Goal: Task Accomplishment & Management: Manage account settings

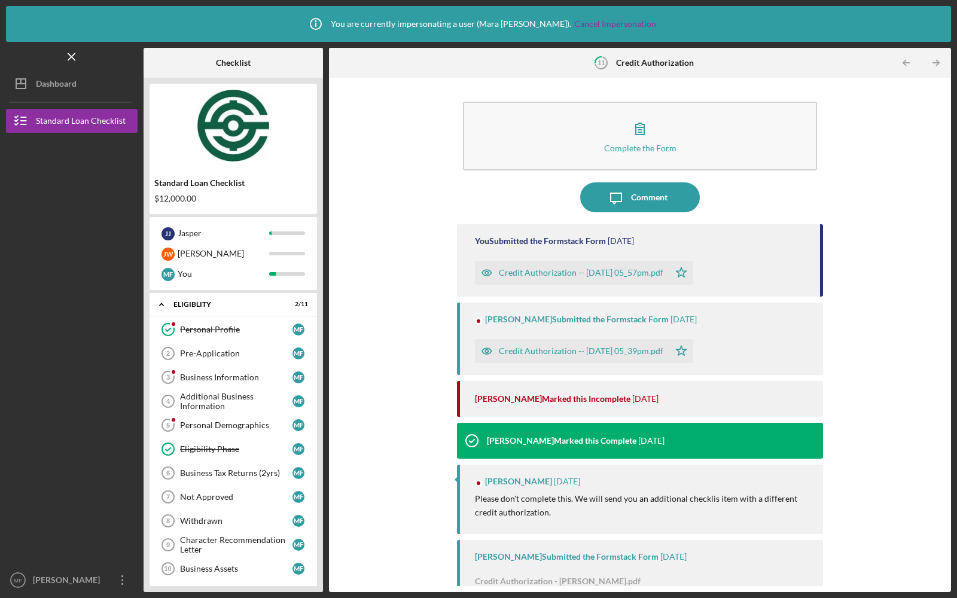
scroll to position [203, 0]
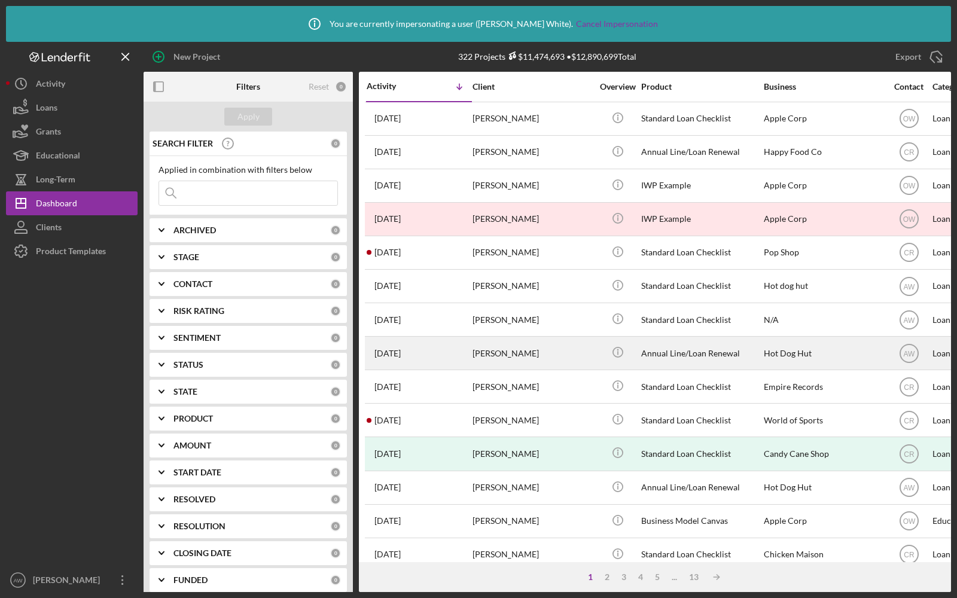
click at [430, 346] on div "2 months ago Anna Valga" at bounding box center [419, 353] width 105 height 32
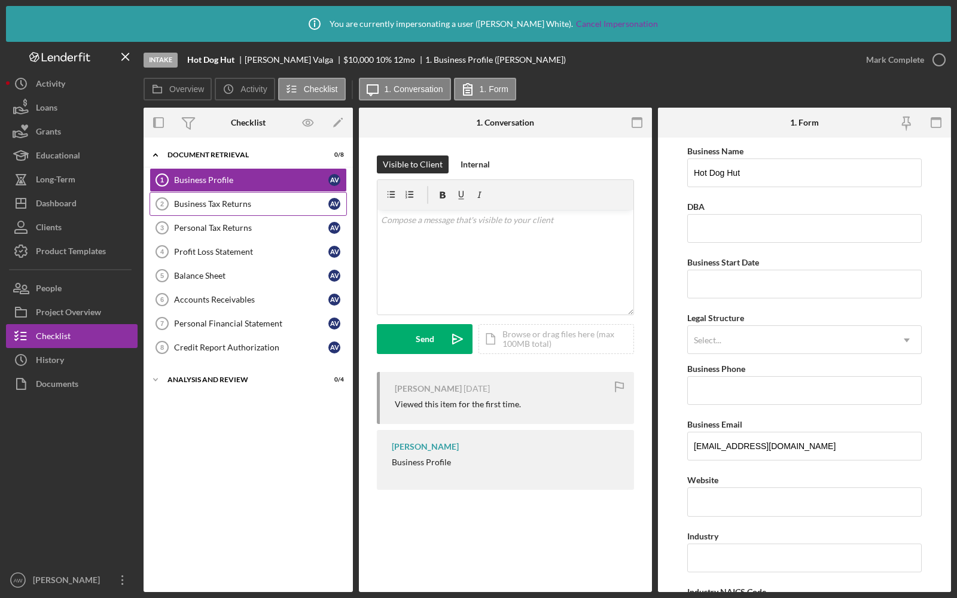
click at [251, 204] on div "Business Tax Returns" at bounding box center [251, 204] width 154 height 10
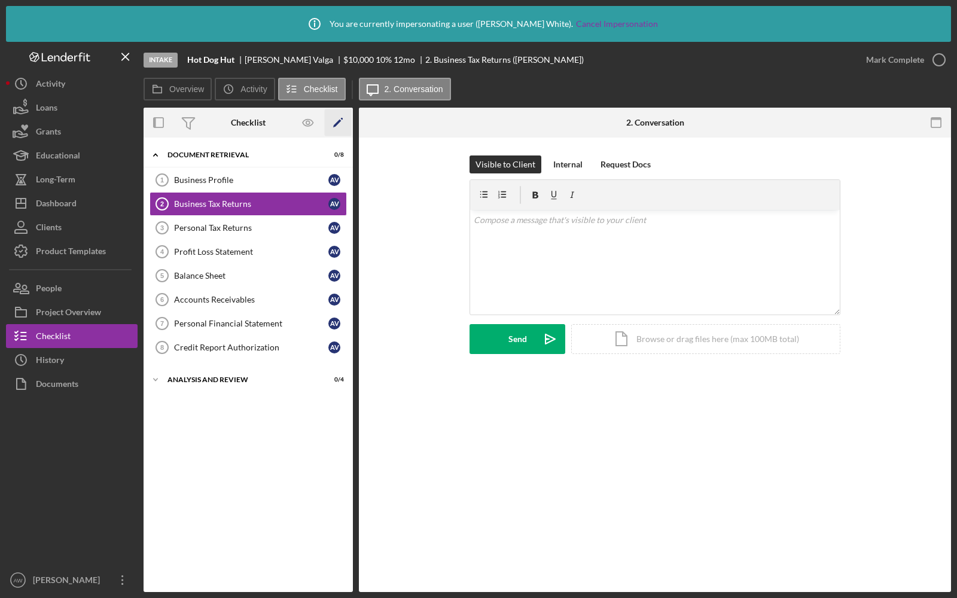
click at [330, 124] on icon "Icon/Edit" at bounding box center [338, 122] width 27 height 27
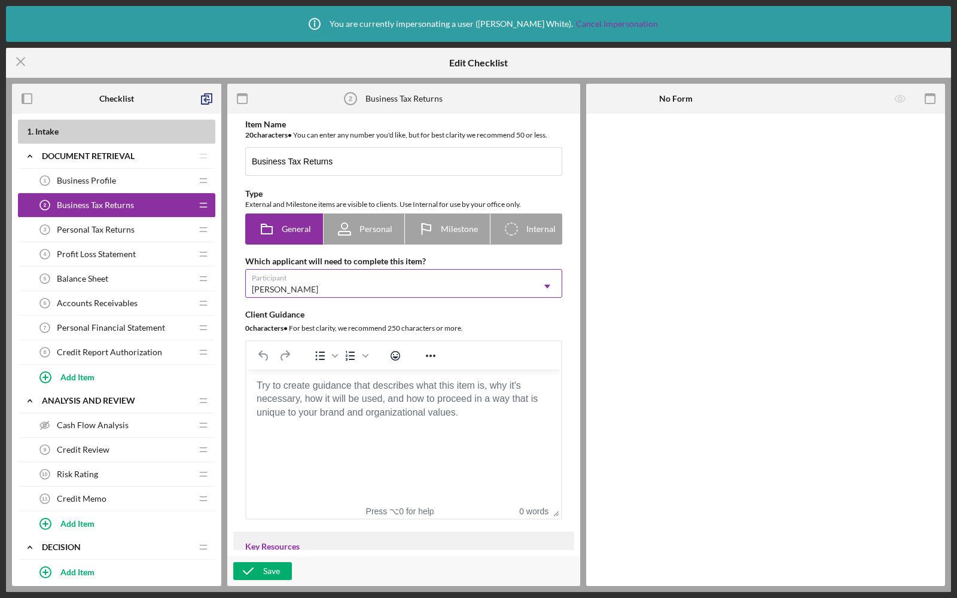
scroll to position [666, 0]
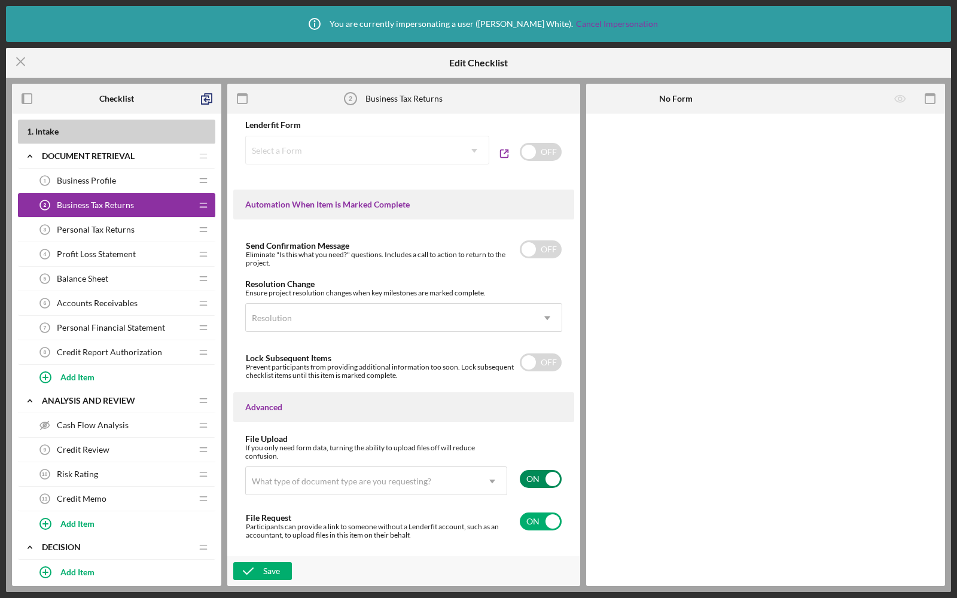
click at [528, 480] on input "checkbox" at bounding box center [541, 479] width 42 height 18
checkbox input "false"
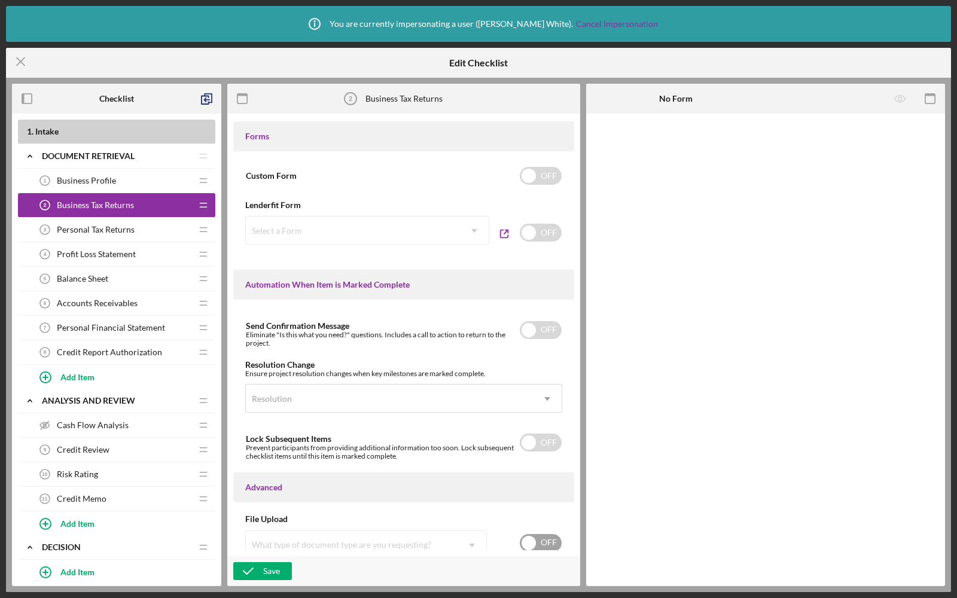
scroll to position [579, 0]
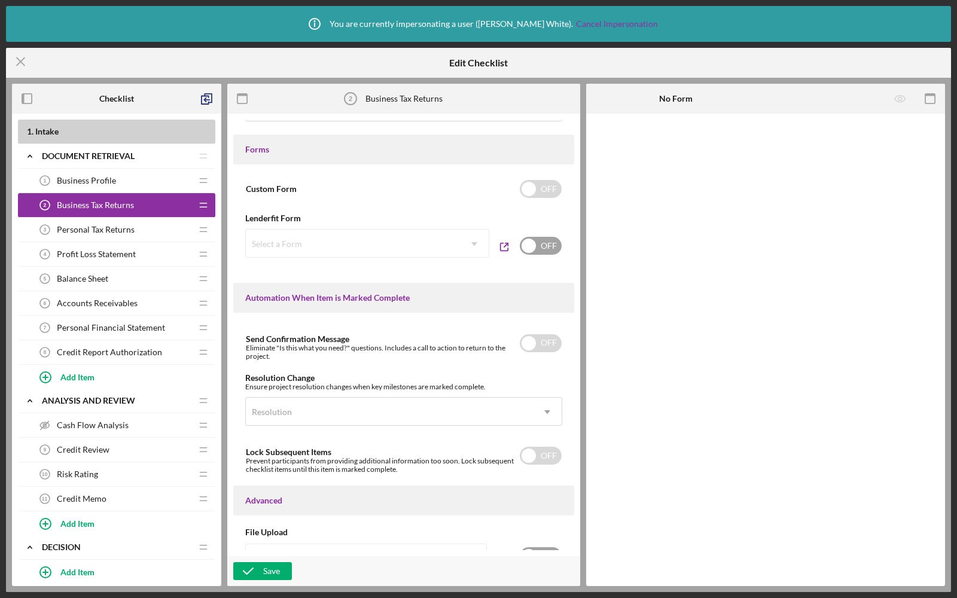
click at [541, 244] on input "checkbox" at bounding box center [541, 246] width 42 height 18
checkbox input "true"
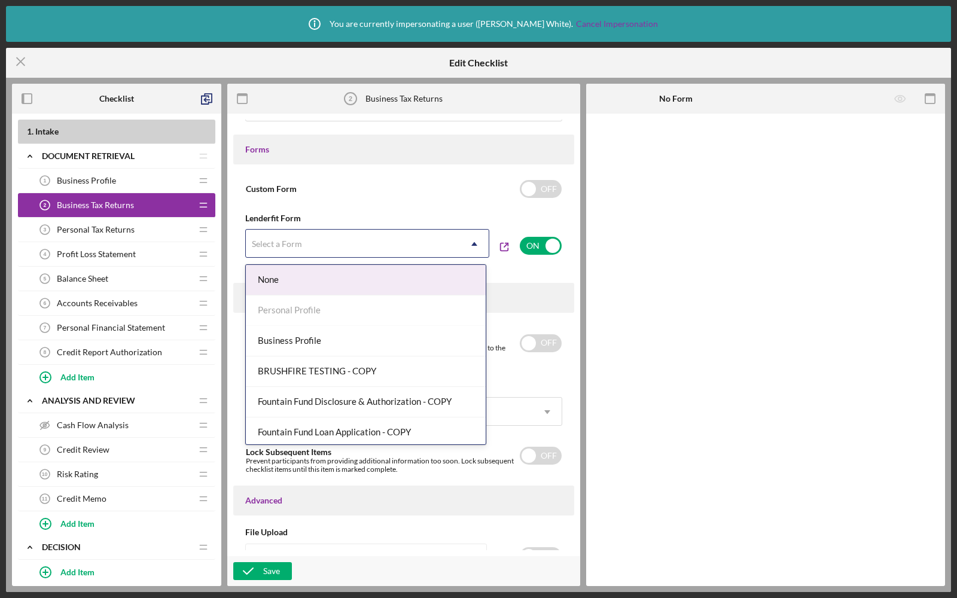
click at [411, 248] on div "Select a Form" at bounding box center [353, 244] width 214 height 28
type input "cilc"
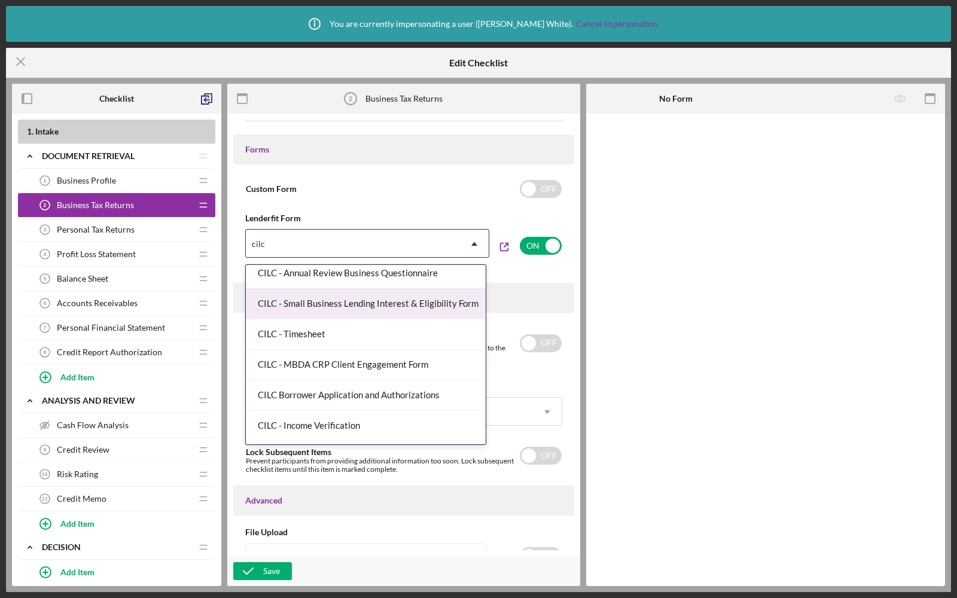
scroll to position [153, 0]
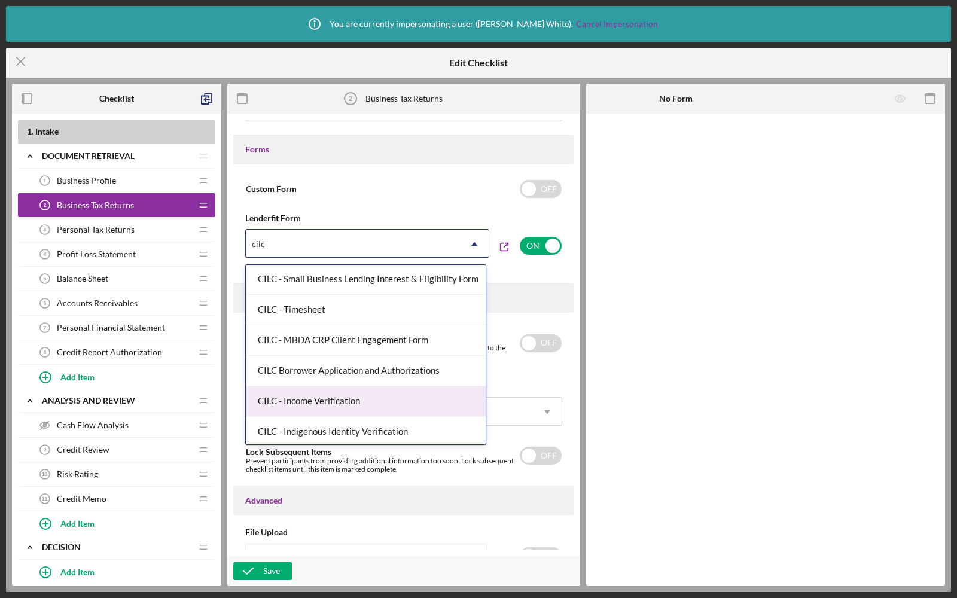
click at [342, 394] on div "CILC - Income Verification" at bounding box center [366, 401] width 240 height 31
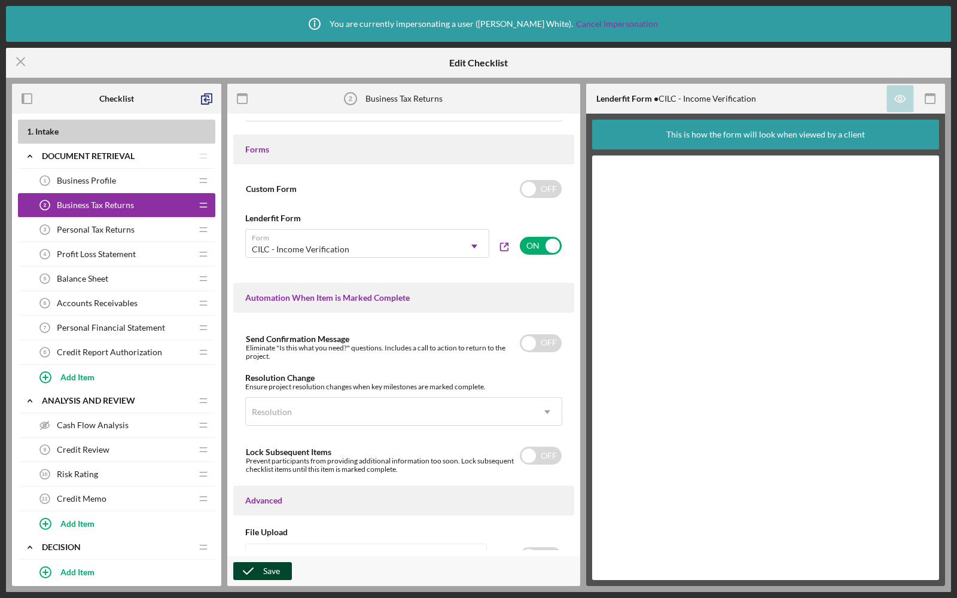
click at [262, 566] on icon "button" at bounding box center [248, 571] width 30 height 30
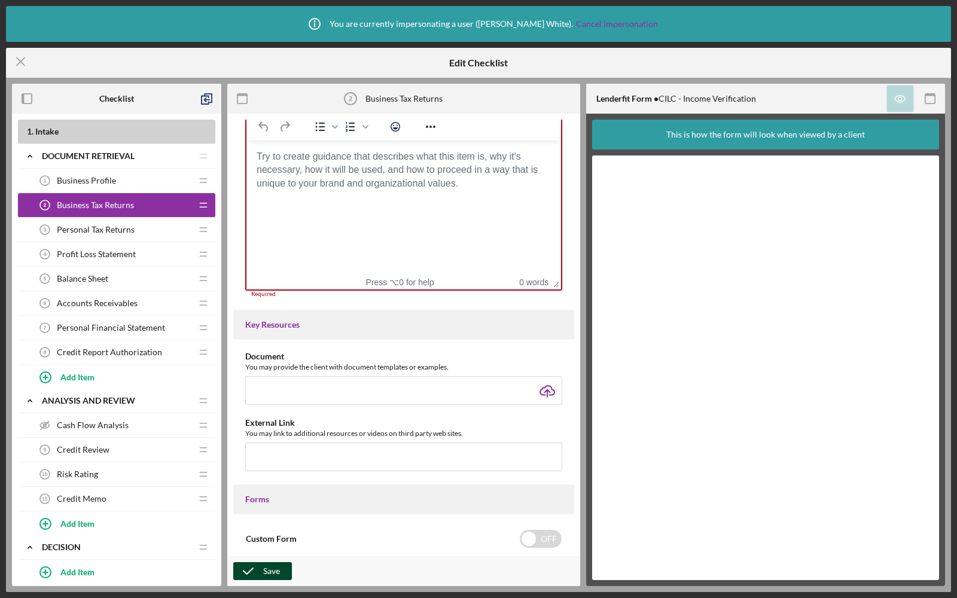
scroll to position [223, 0]
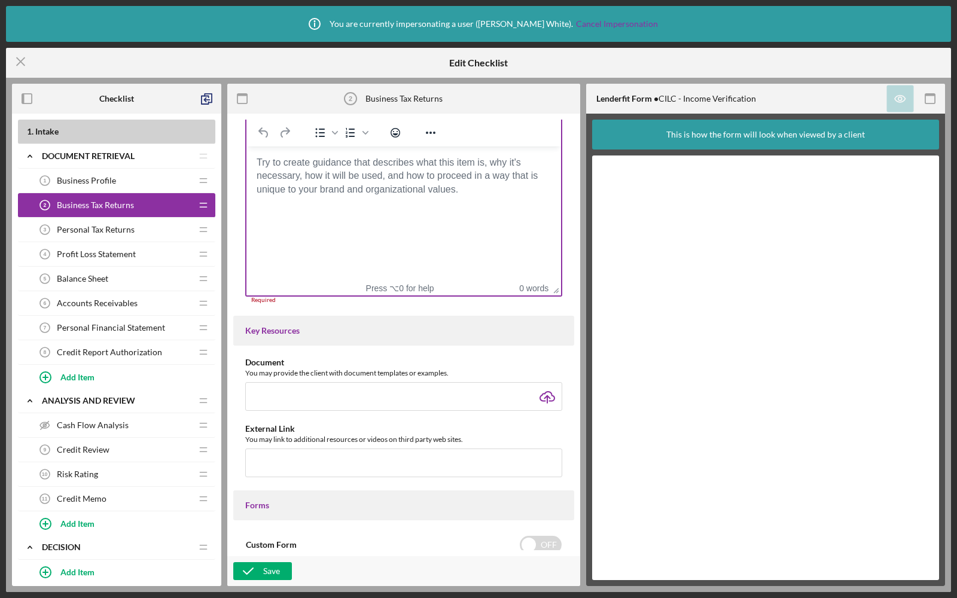
click at [355, 179] on html at bounding box center [403, 163] width 315 height 32
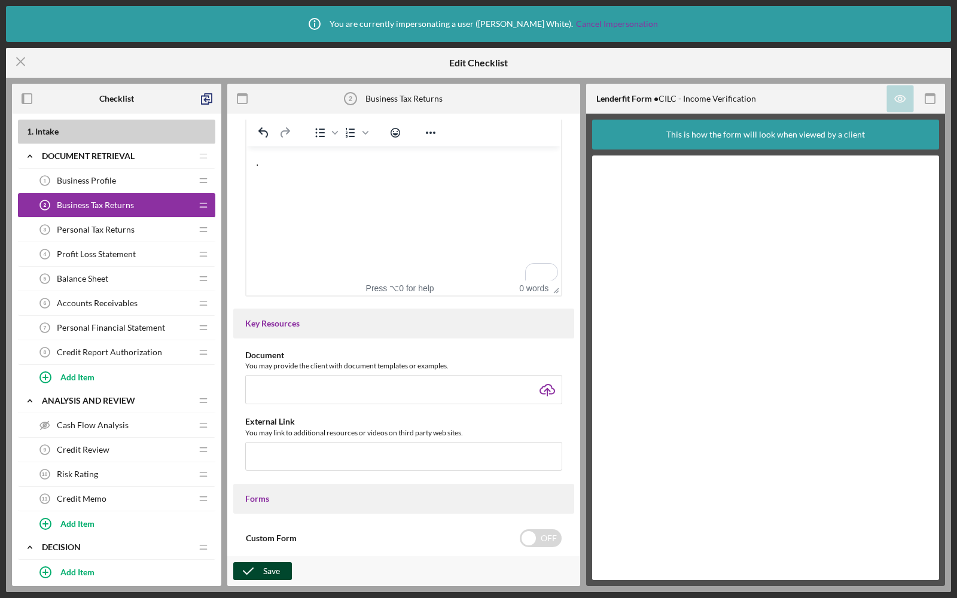
click at [273, 569] on div "Save" at bounding box center [271, 571] width 17 height 18
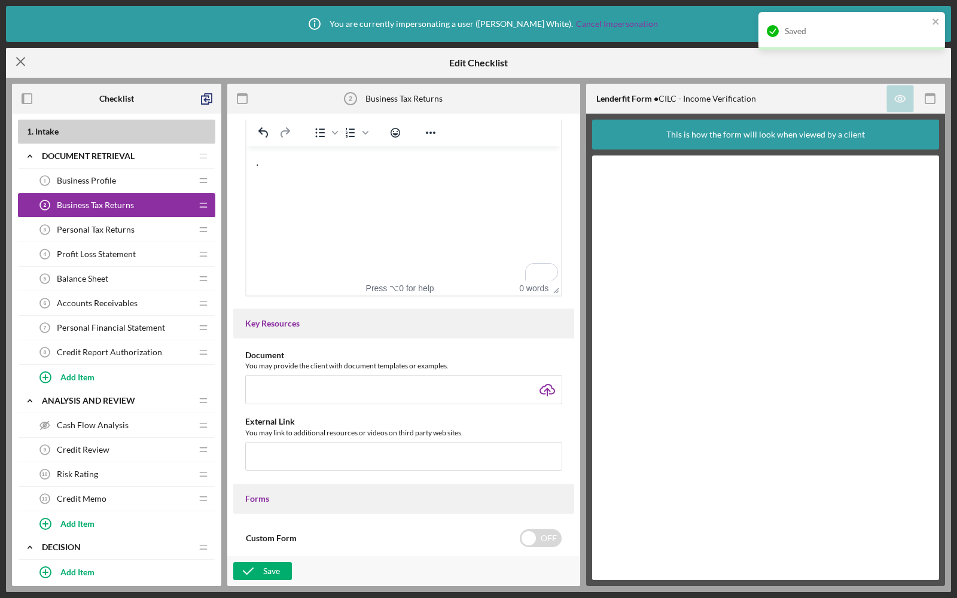
click at [19, 64] on icon "Icon/Menu Close" at bounding box center [21, 62] width 30 height 30
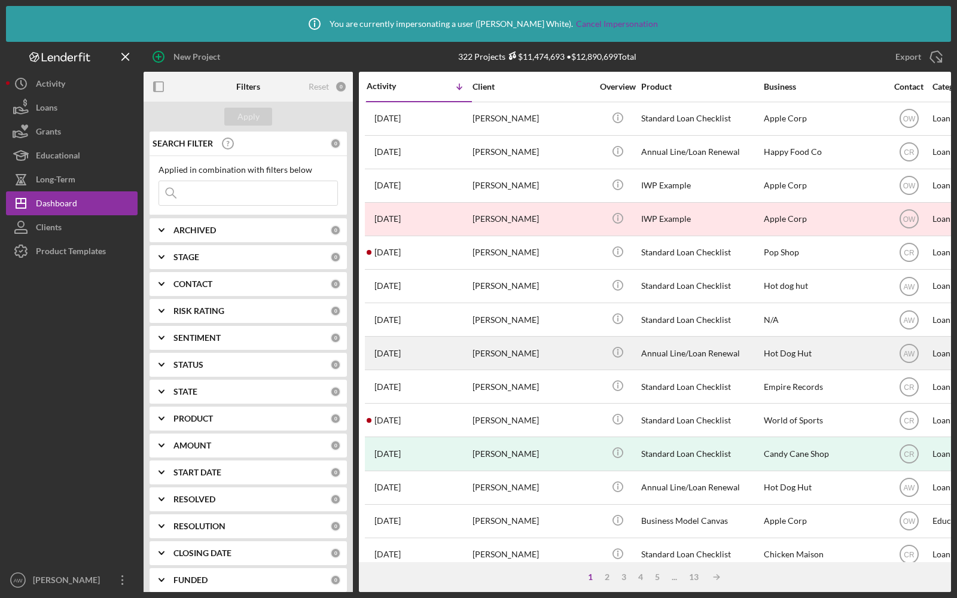
click at [452, 346] on div "2 months ago Anna Valga" at bounding box center [419, 353] width 105 height 32
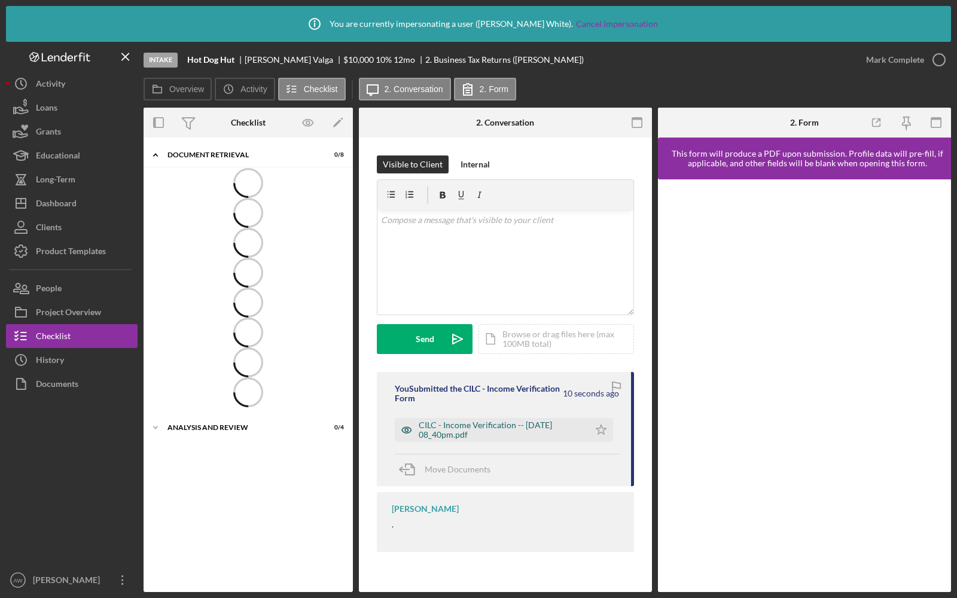
click at [456, 428] on div "CILC - Income Verification -- [DATE] 08_40pm.pdf" at bounding box center [501, 429] width 164 height 19
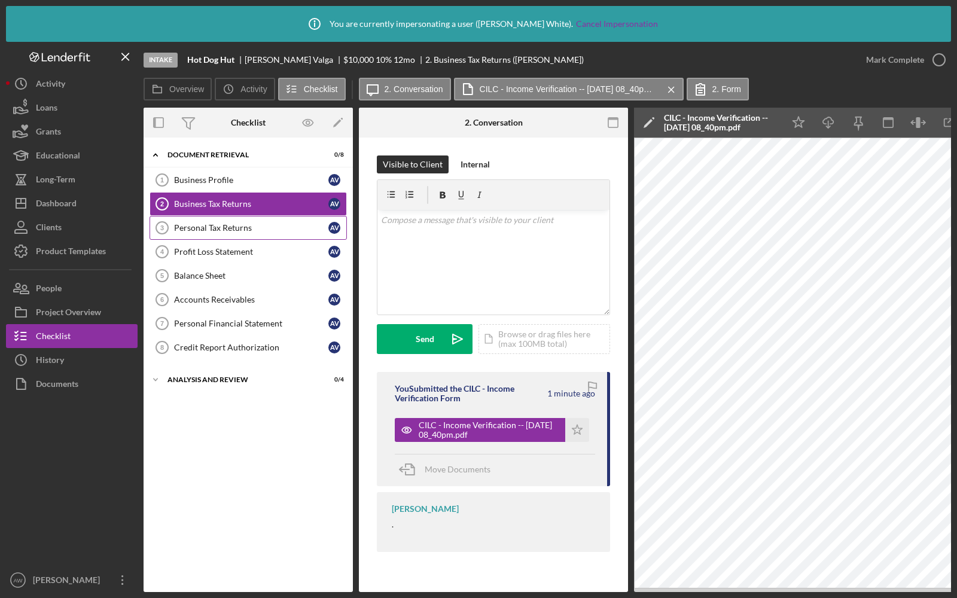
click at [184, 223] on div "Personal Tax Returns" at bounding box center [251, 228] width 154 height 10
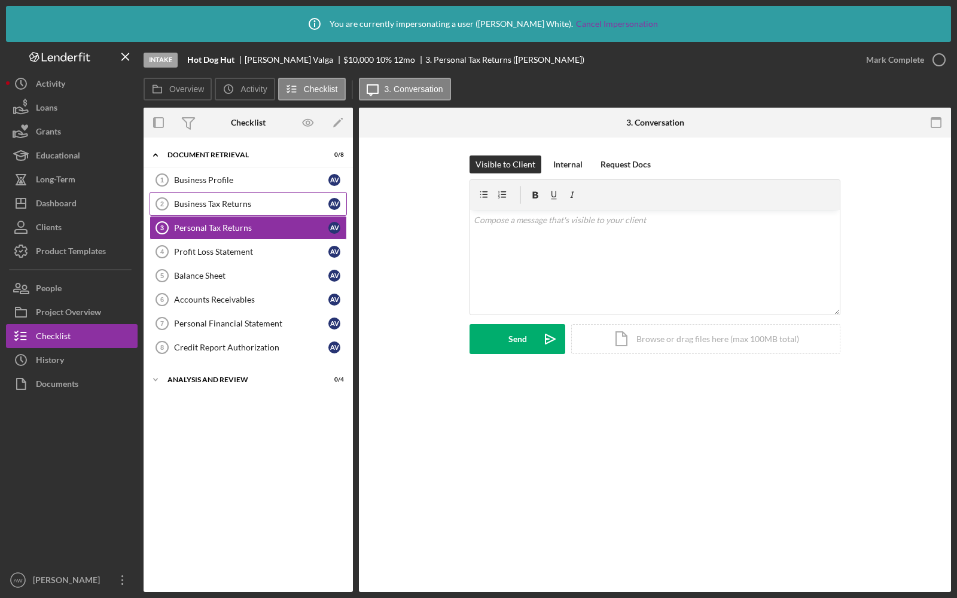
click at [208, 199] on div "Business Tax Returns" at bounding box center [251, 204] width 154 height 10
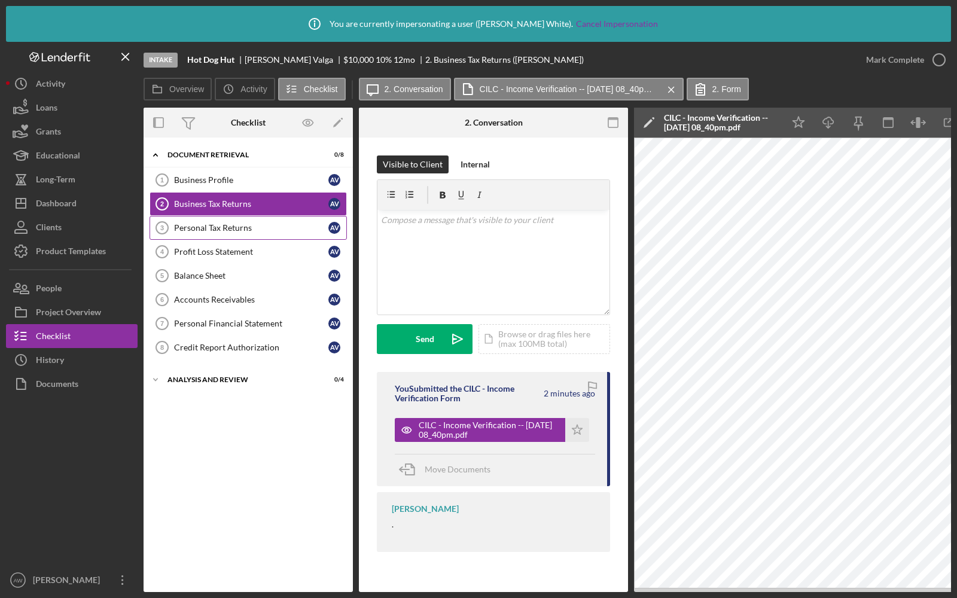
click at [214, 231] on div "Personal Tax Returns" at bounding box center [251, 228] width 154 height 10
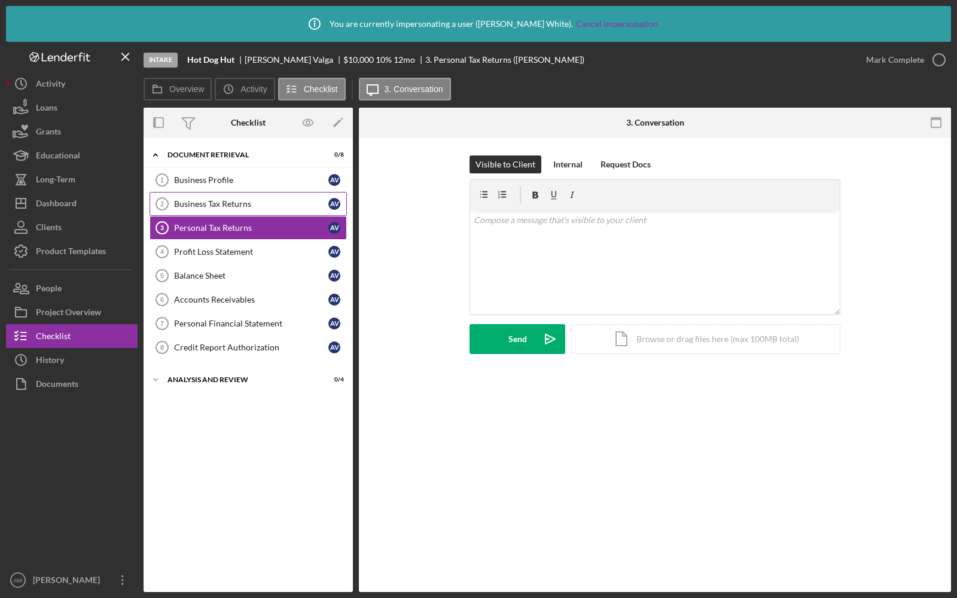
click at [225, 208] on link "Business Tax Returns 2 Business Tax Returns A V" at bounding box center [248, 204] width 197 height 24
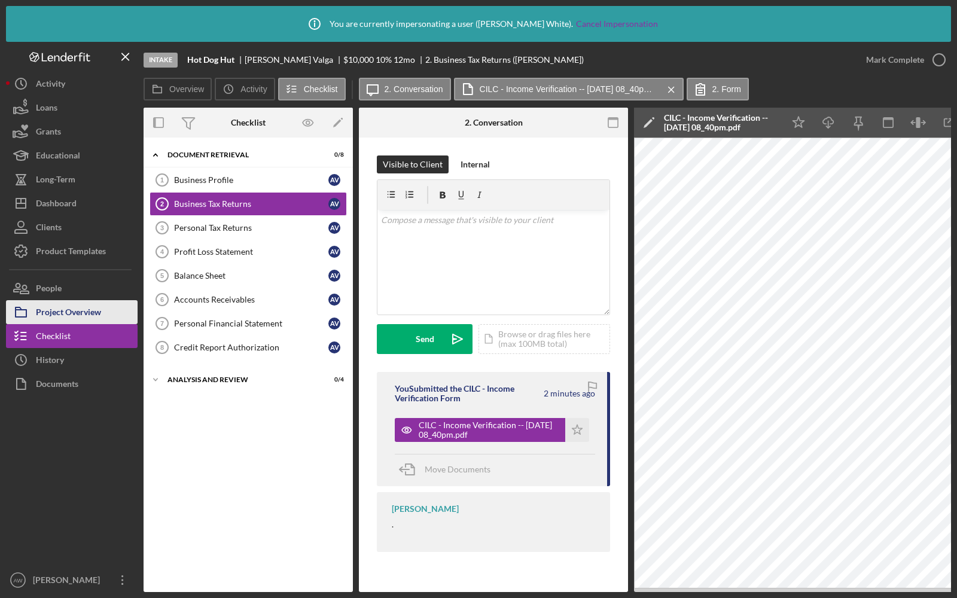
click at [50, 316] on div "Project Overview" at bounding box center [68, 313] width 65 height 27
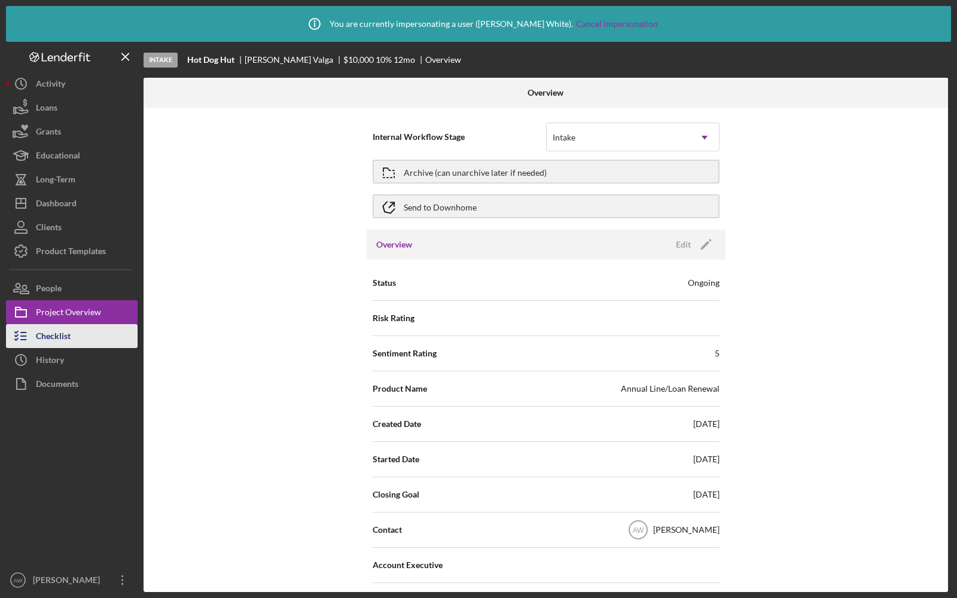
click at [52, 337] on div "Checklist" at bounding box center [53, 337] width 35 height 27
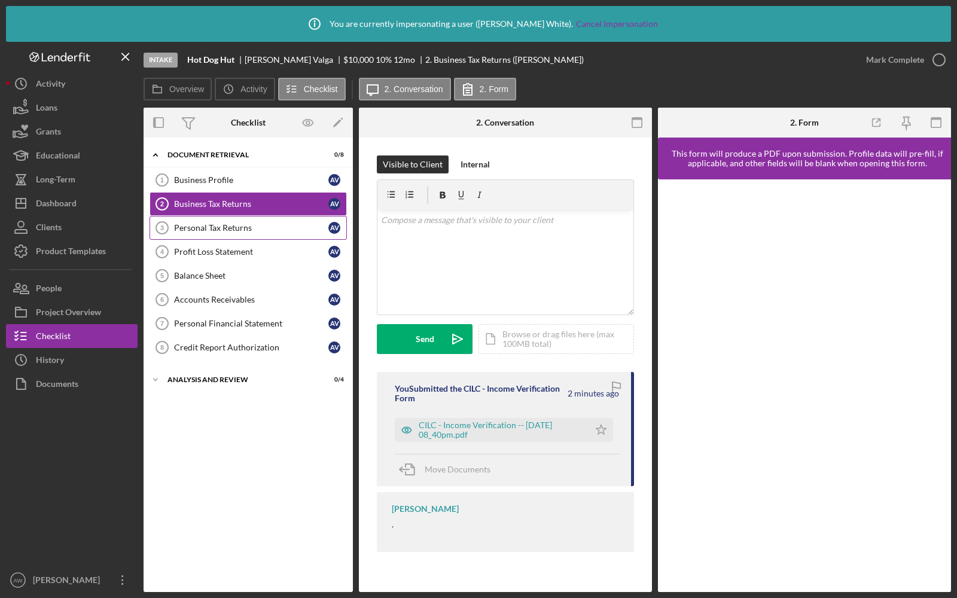
click at [191, 223] on div "Personal Tax Returns" at bounding box center [251, 228] width 154 height 10
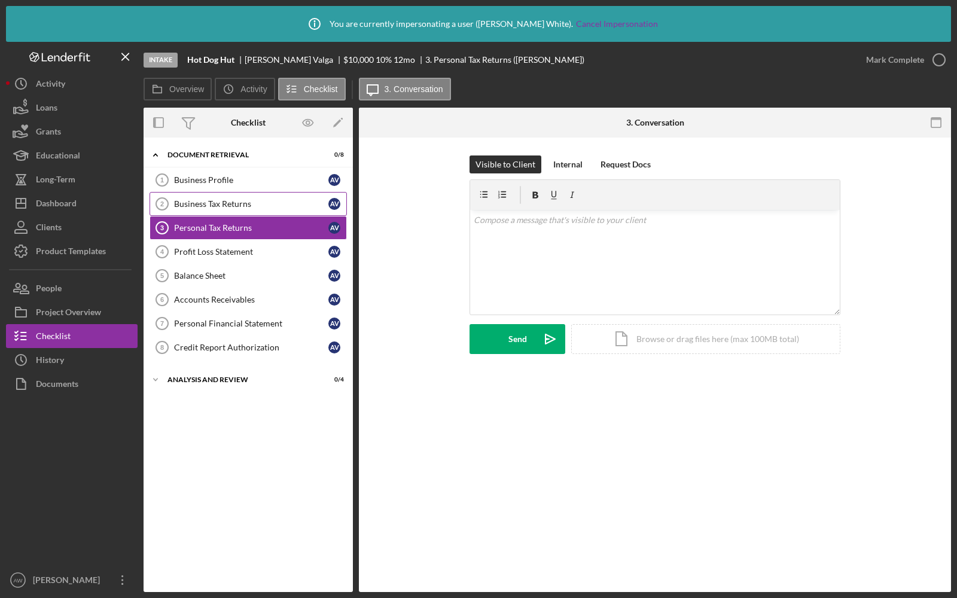
click at [204, 203] on div "Business Tax Returns" at bounding box center [251, 204] width 154 height 10
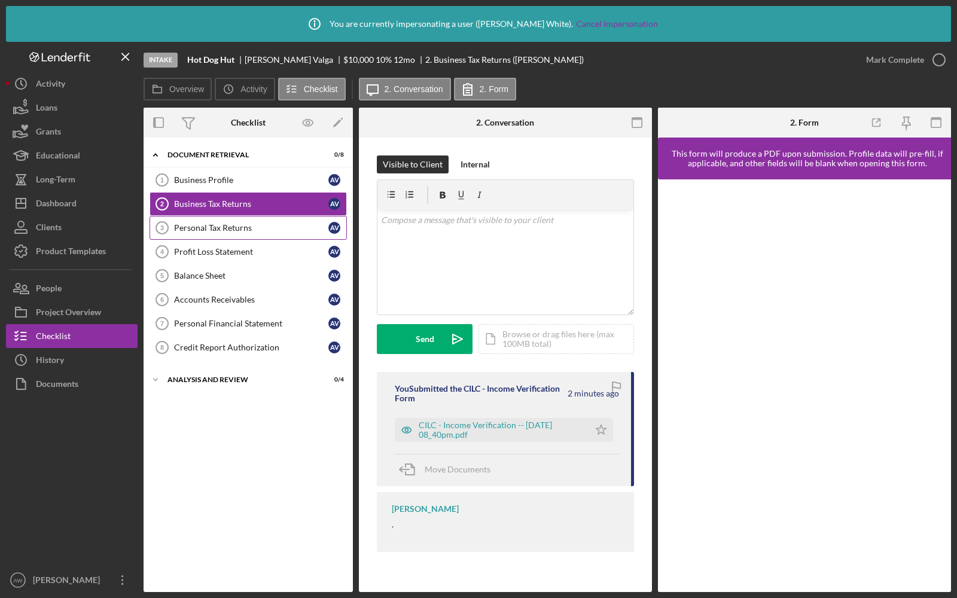
click at [180, 218] on link "Personal Tax Returns 3 Personal Tax Returns A V" at bounding box center [248, 228] width 197 height 24
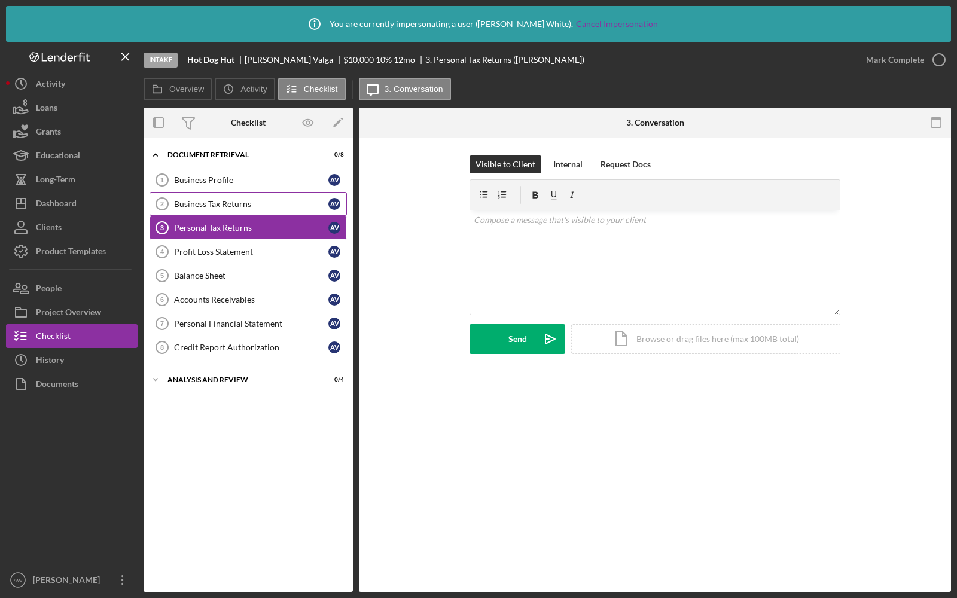
click at [194, 201] on div "Business Tax Returns" at bounding box center [251, 204] width 154 height 10
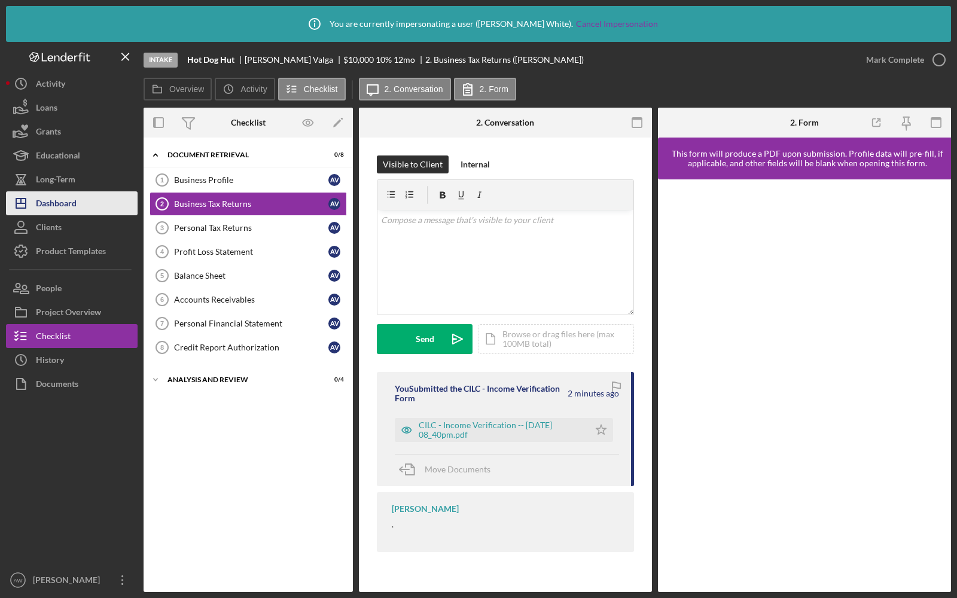
click at [68, 206] on div "Dashboard" at bounding box center [56, 204] width 41 height 27
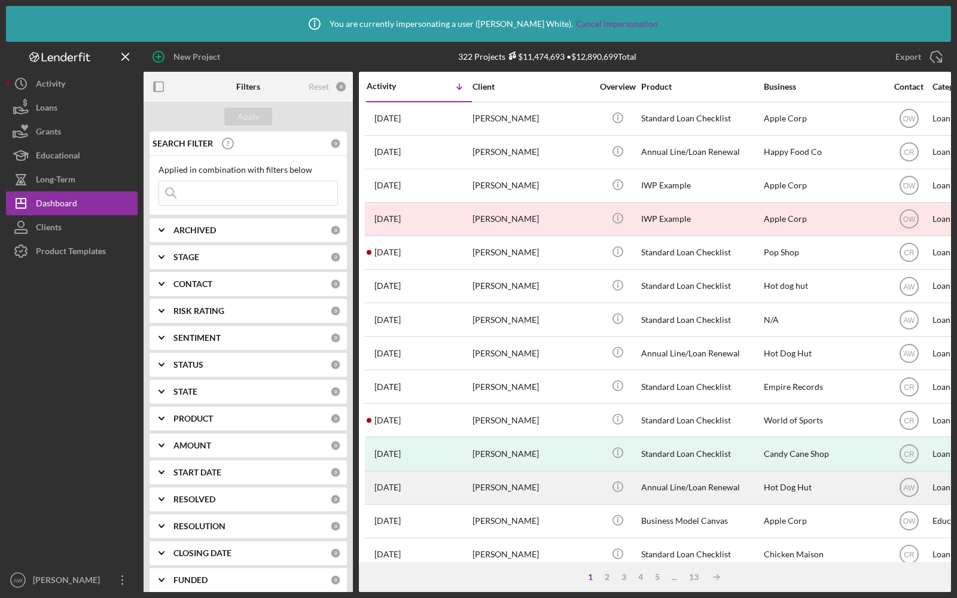
click at [441, 491] on div "2 months ago Anna Valga" at bounding box center [419, 488] width 105 height 32
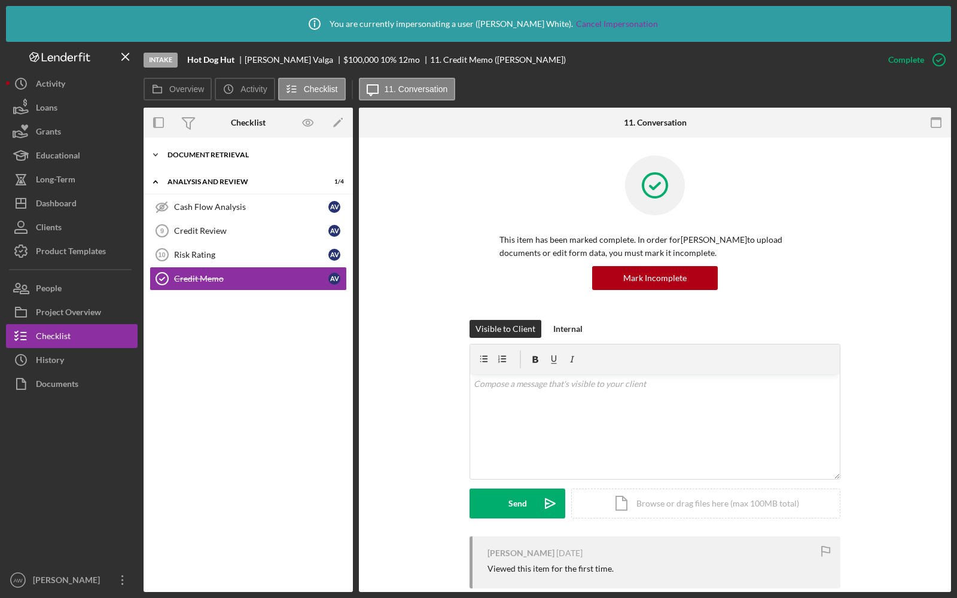
click at [230, 157] on div "Document Retrieval" at bounding box center [252, 154] width 170 height 7
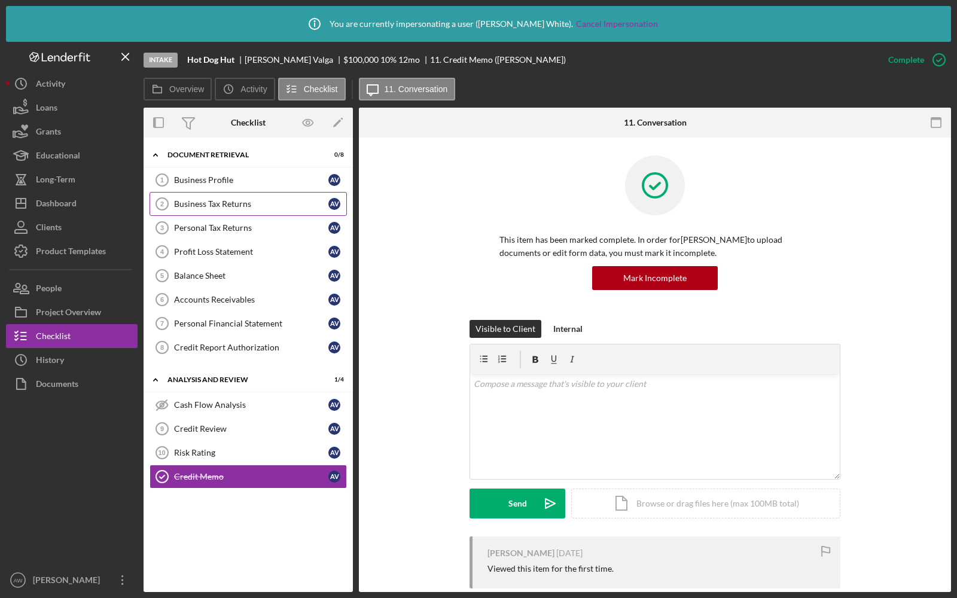
click at [233, 206] on div "Business Tax Returns" at bounding box center [251, 204] width 154 height 10
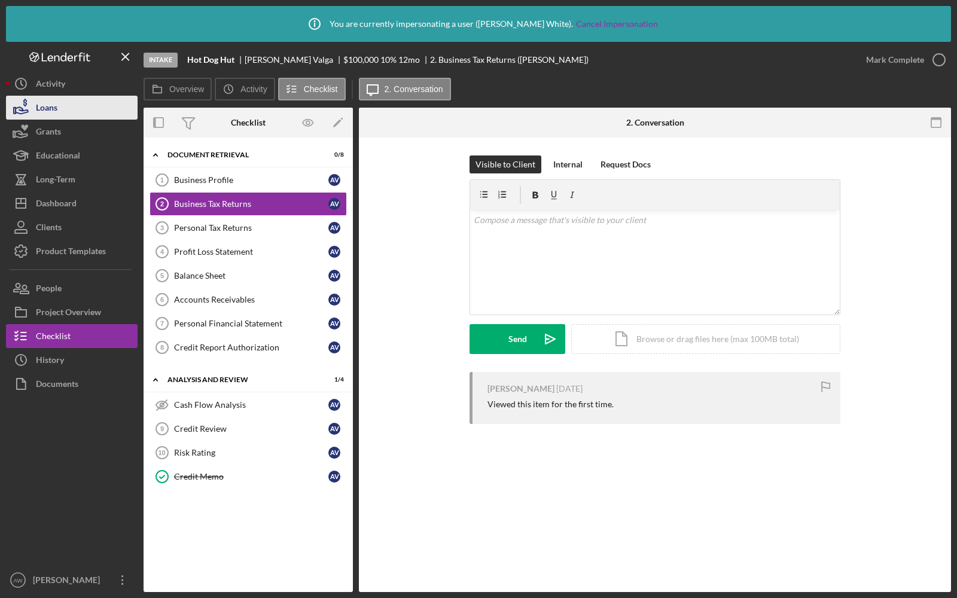
click at [62, 114] on button "Loans" at bounding box center [72, 108] width 132 height 24
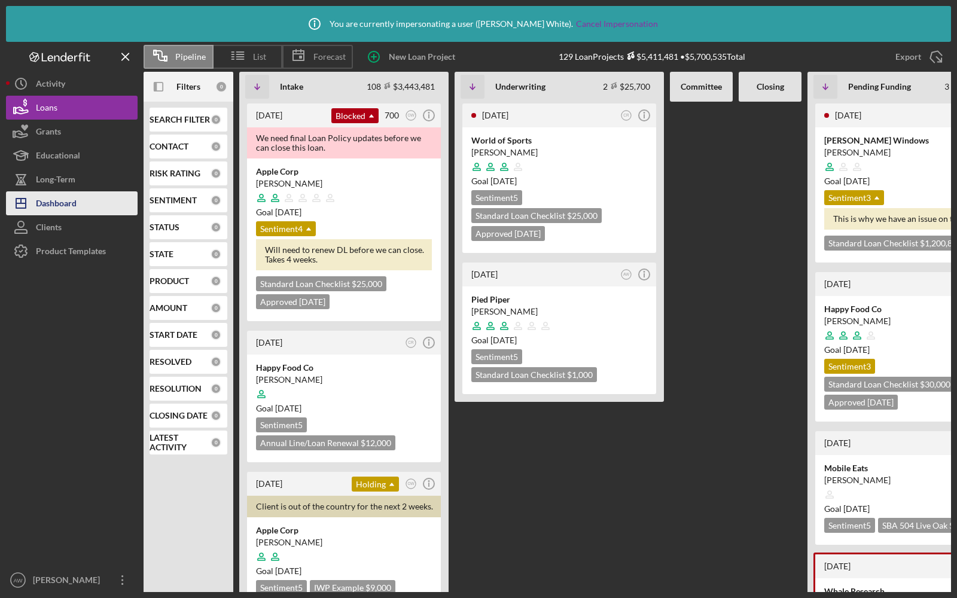
click at [56, 201] on div "Dashboard" at bounding box center [56, 204] width 41 height 27
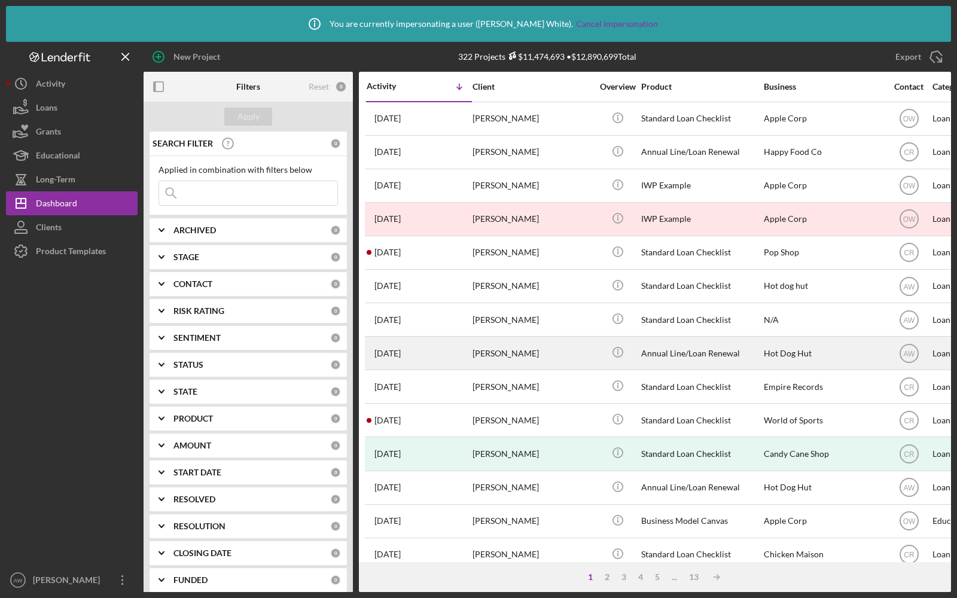
click at [437, 349] on div "2 months ago Anna Valga" at bounding box center [419, 353] width 105 height 32
click at [502, 346] on div "[PERSON_NAME]" at bounding box center [532, 353] width 120 height 32
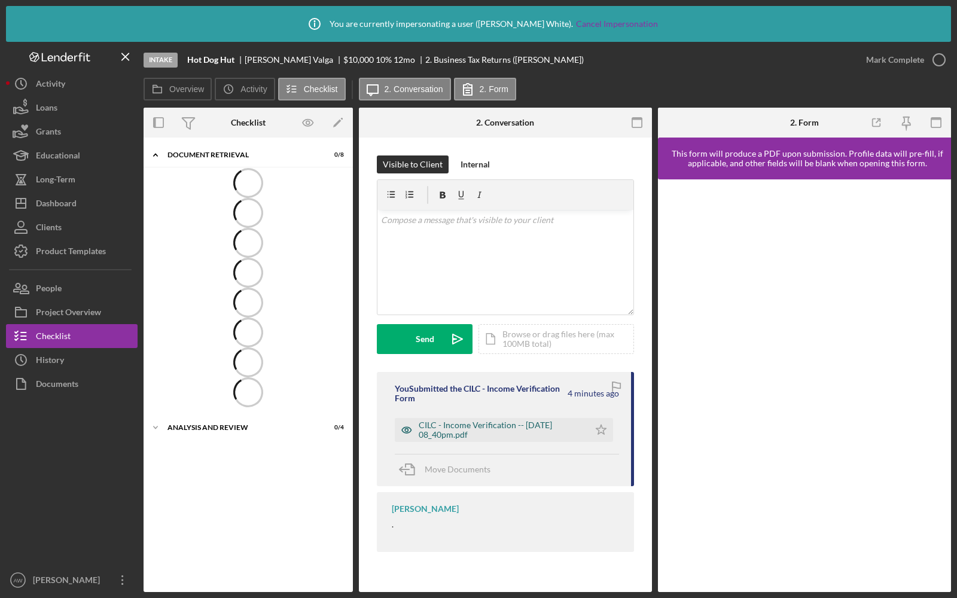
click at [485, 430] on div "CILC - Income Verification -- [DATE] 08_40pm.pdf" at bounding box center [501, 429] width 164 height 19
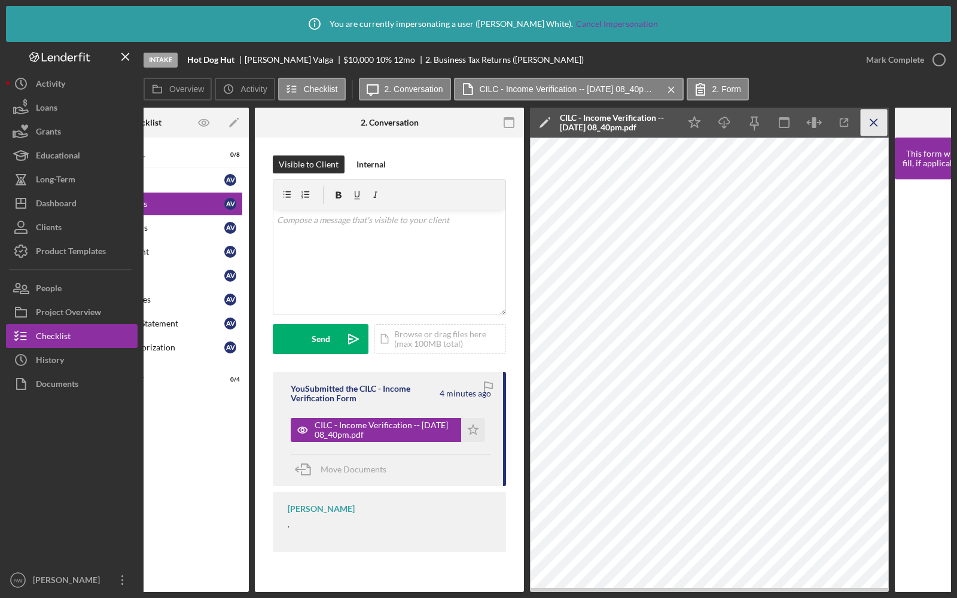
scroll to position [0, 109]
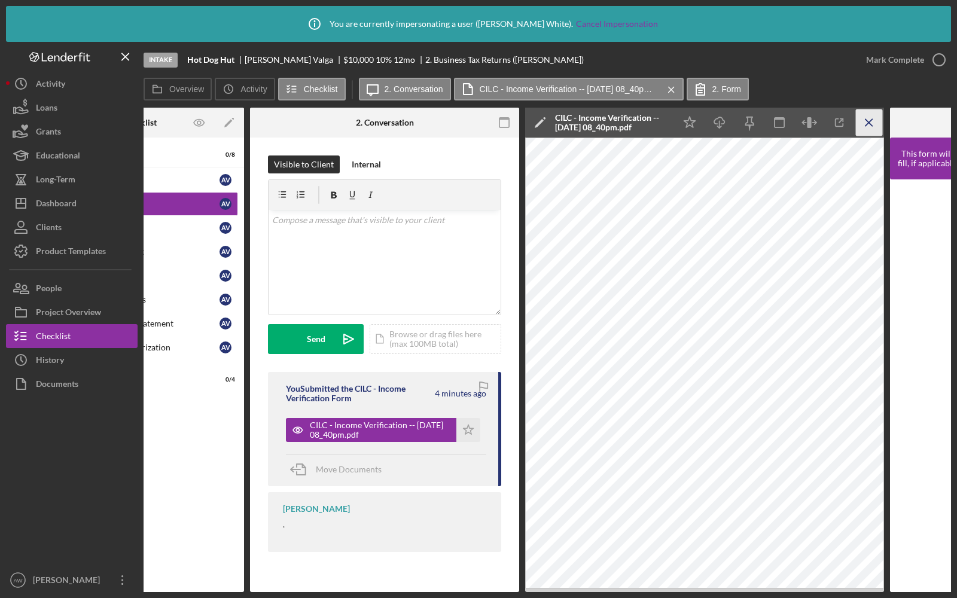
click at [865, 126] on line "button" at bounding box center [868, 122] width 7 height 7
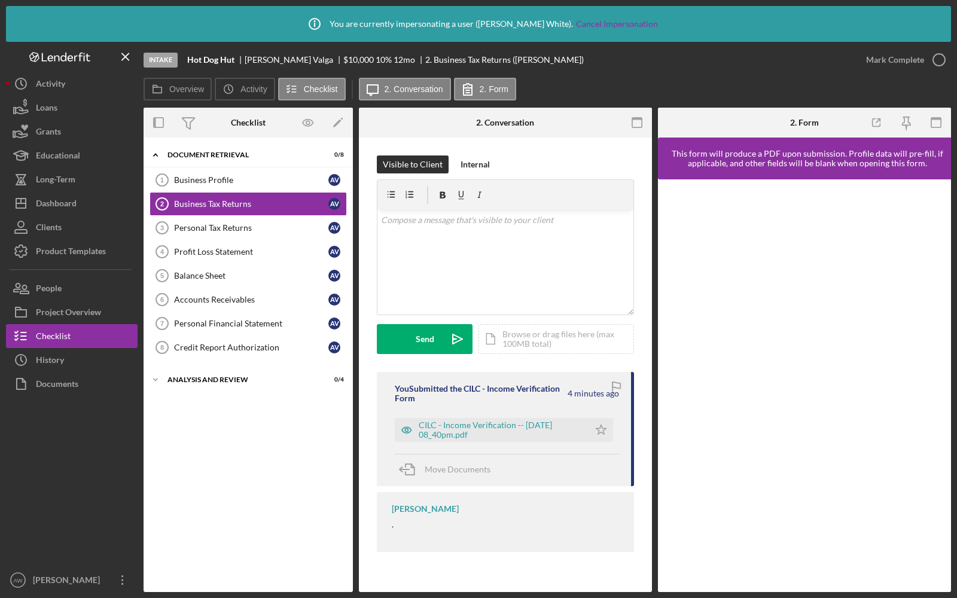
scroll to position [0, 0]
click at [196, 225] on div "Personal Tax Returns" at bounding box center [251, 228] width 154 height 10
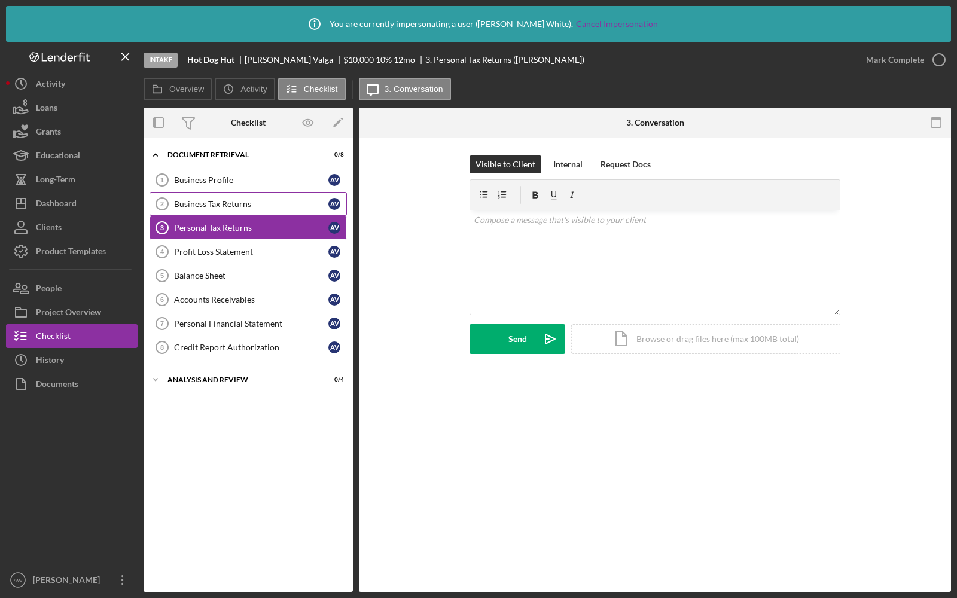
click at [207, 204] on div "Business Tax Returns" at bounding box center [251, 204] width 154 height 10
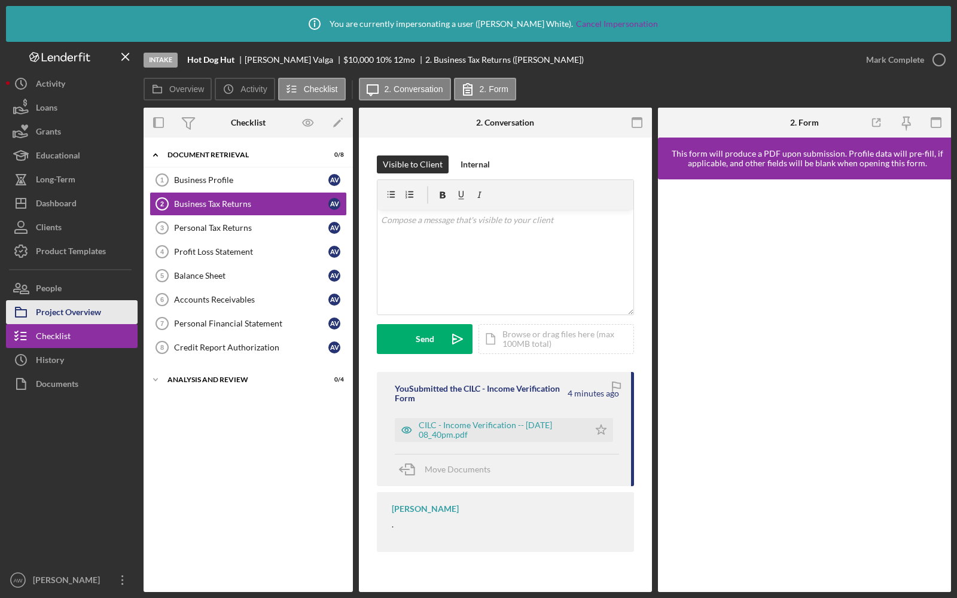
click at [77, 312] on div "Project Overview" at bounding box center [68, 313] width 65 height 27
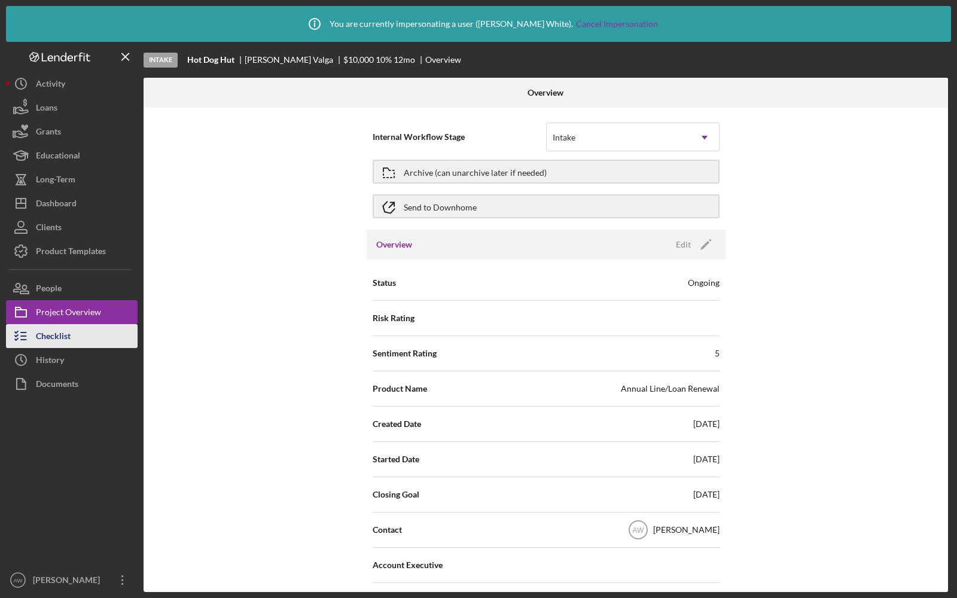
click at [76, 334] on button "Checklist" at bounding box center [72, 336] width 132 height 24
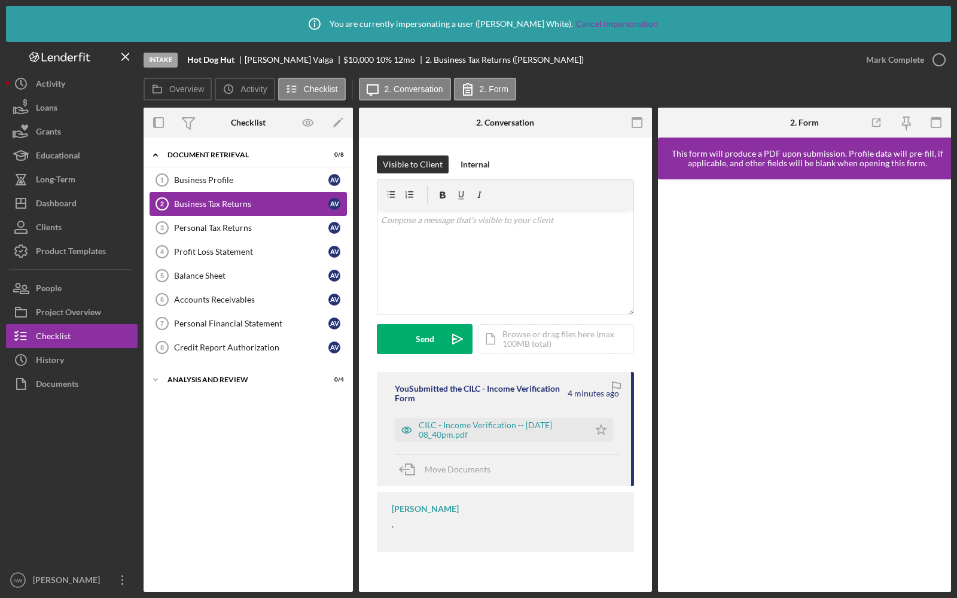
click at [230, 203] on div "Business Tax Returns" at bounding box center [251, 204] width 154 height 10
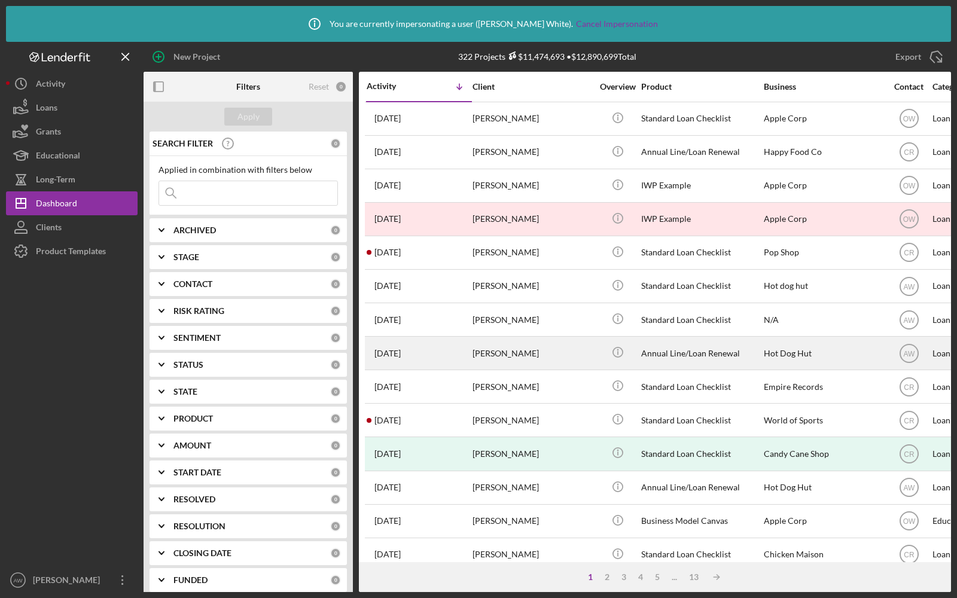
click at [534, 357] on div "Anna Valga" at bounding box center [532, 353] width 120 height 32
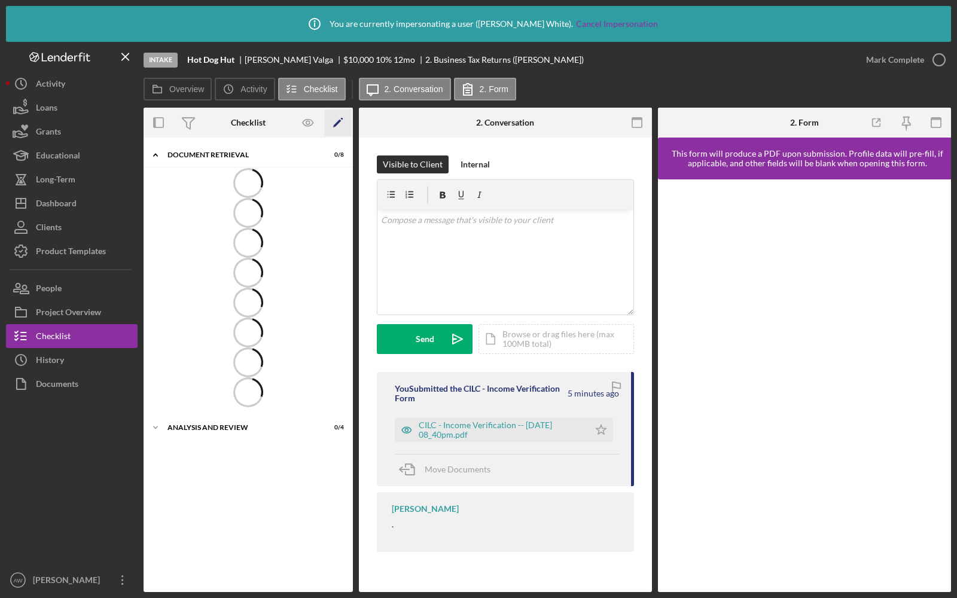
click at [336, 128] on icon "Icon/Edit" at bounding box center [338, 122] width 27 height 27
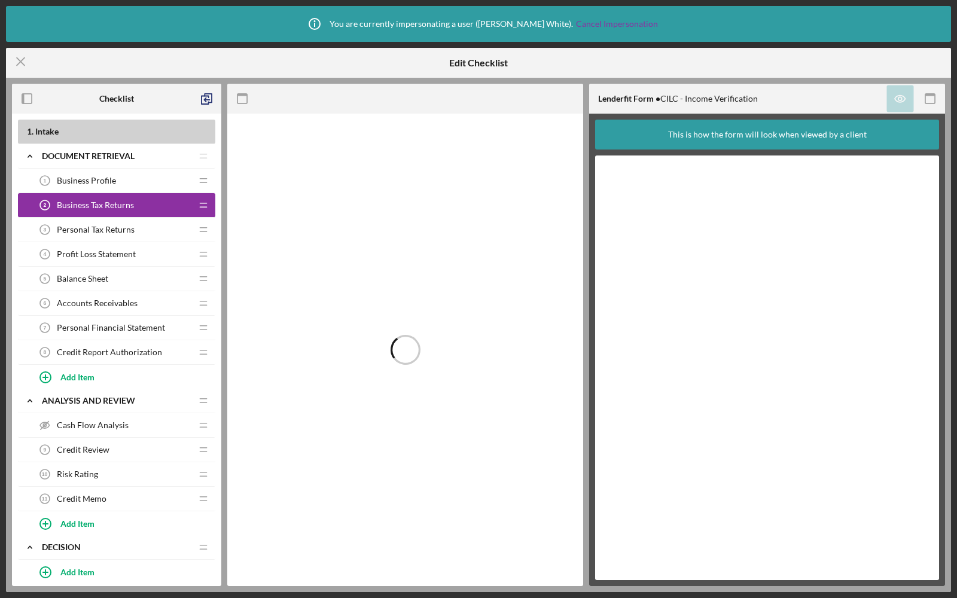
click at [136, 228] on div "Personal Tax Returns 3 Personal Tax Returns" at bounding box center [112, 230] width 158 height 24
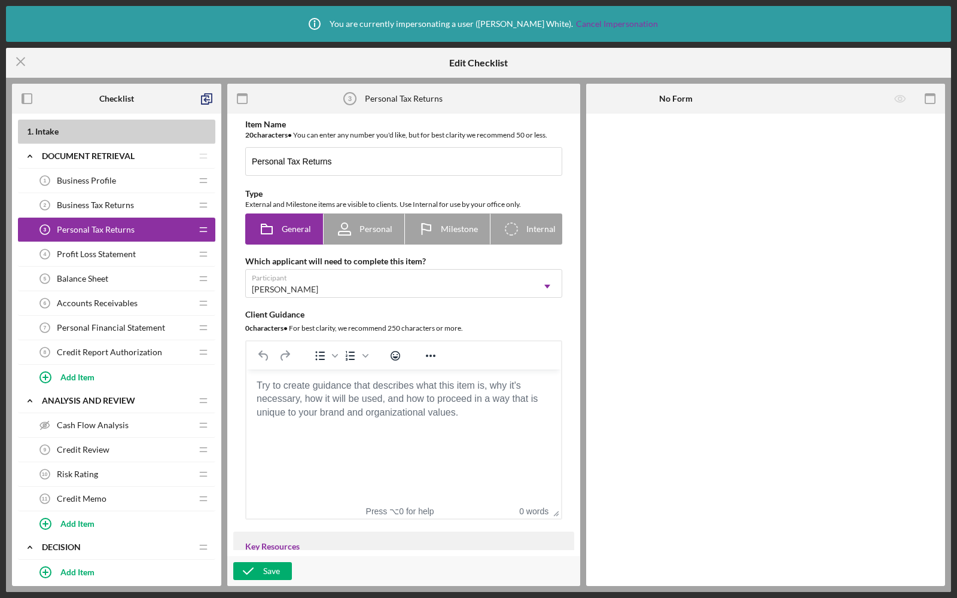
click at [382, 379] on body "Rich Text Area. Press ALT-0 for help." at bounding box center [403, 385] width 295 height 13
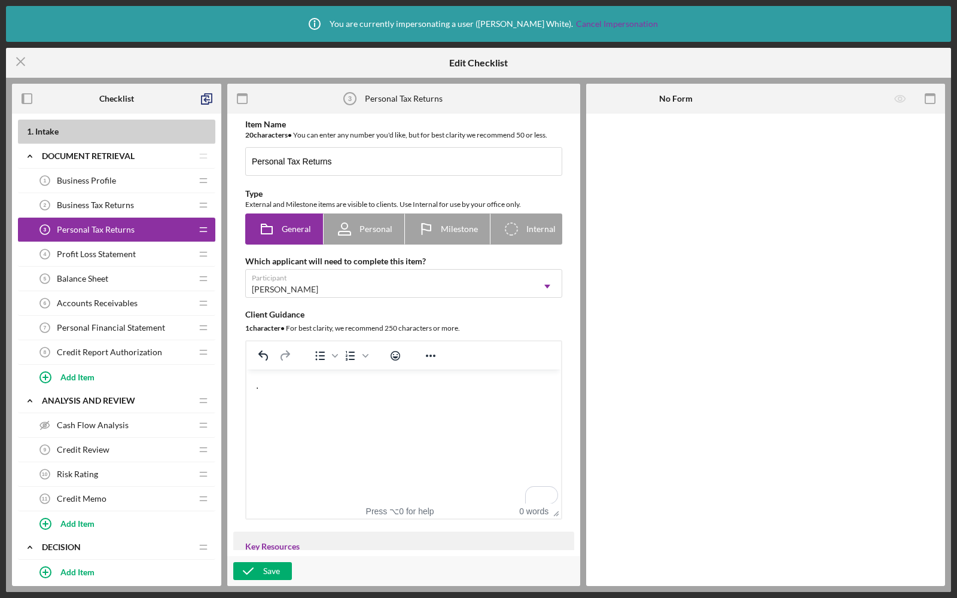
scroll to position [694, 0]
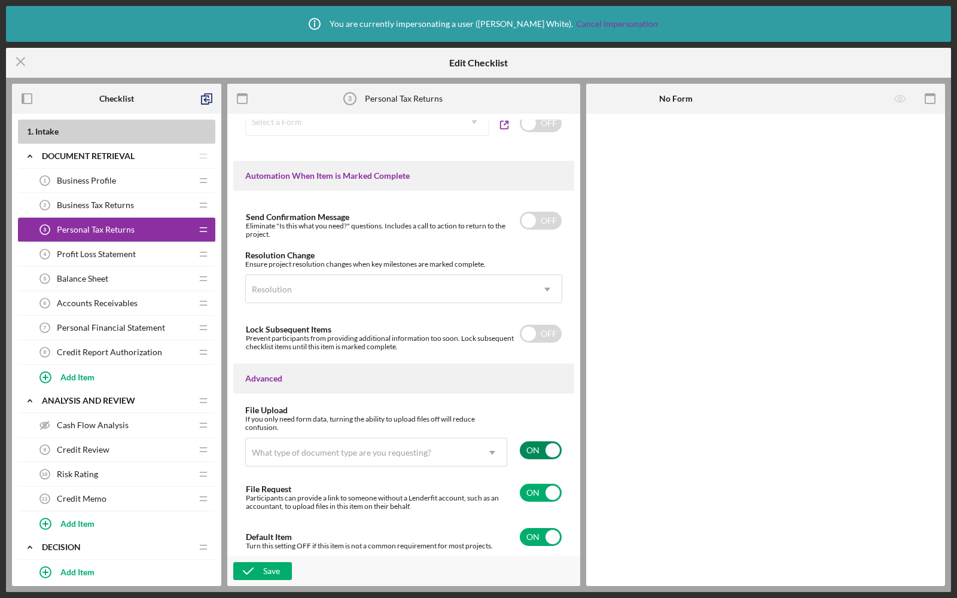
click at [523, 453] on input "checkbox" at bounding box center [541, 450] width 42 height 18
checkbox input "false"
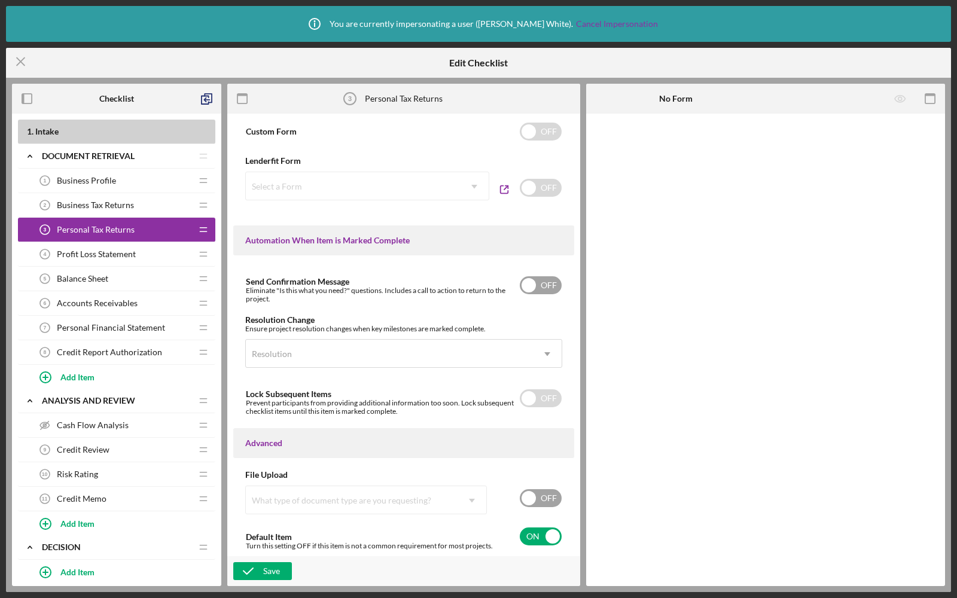
scroll to position [554, 0]
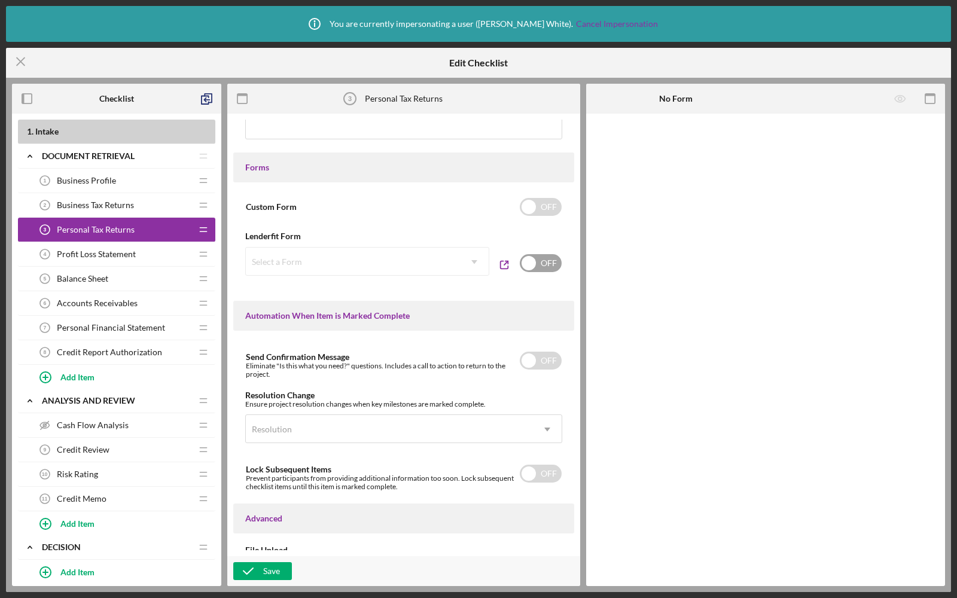
click at [529, 265] on input "checkbox" at bounding box center [541, 263] width 42 height 18
checkbox input "true"
click at [383, 264] on div "Select a Form" at bounding box center [353, 262] width 214 height 28
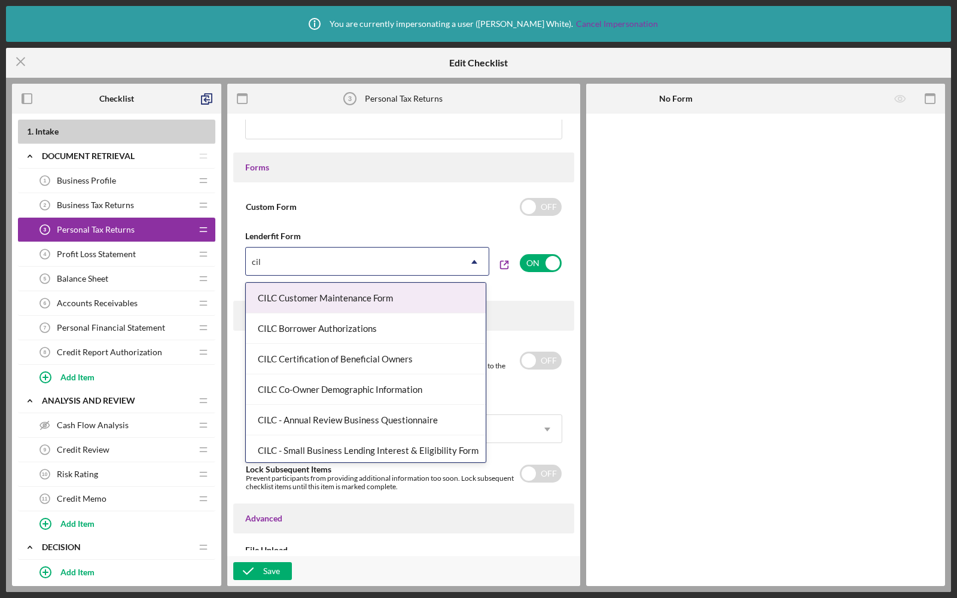
type input "cilc"
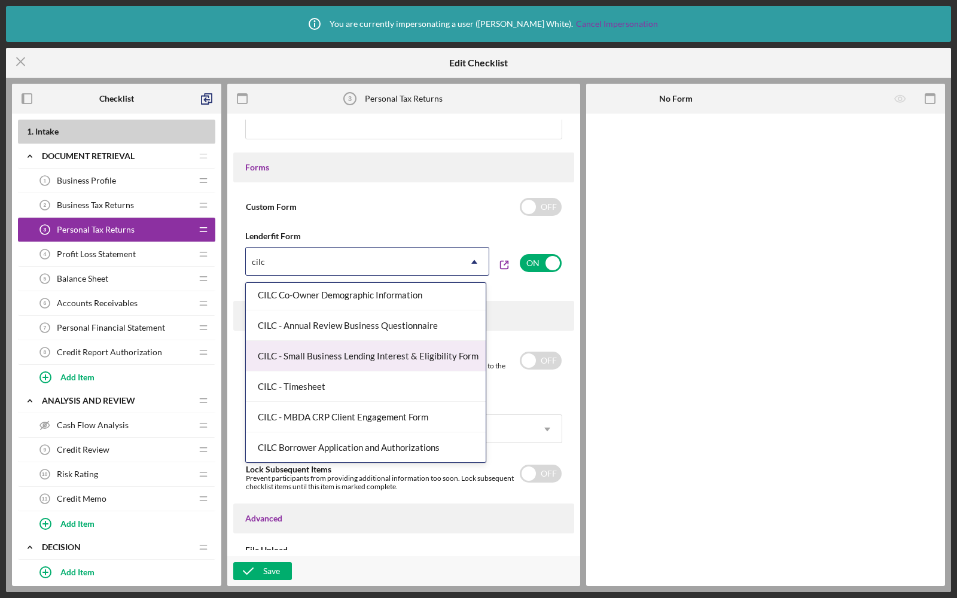
scroll to position [153, 0]
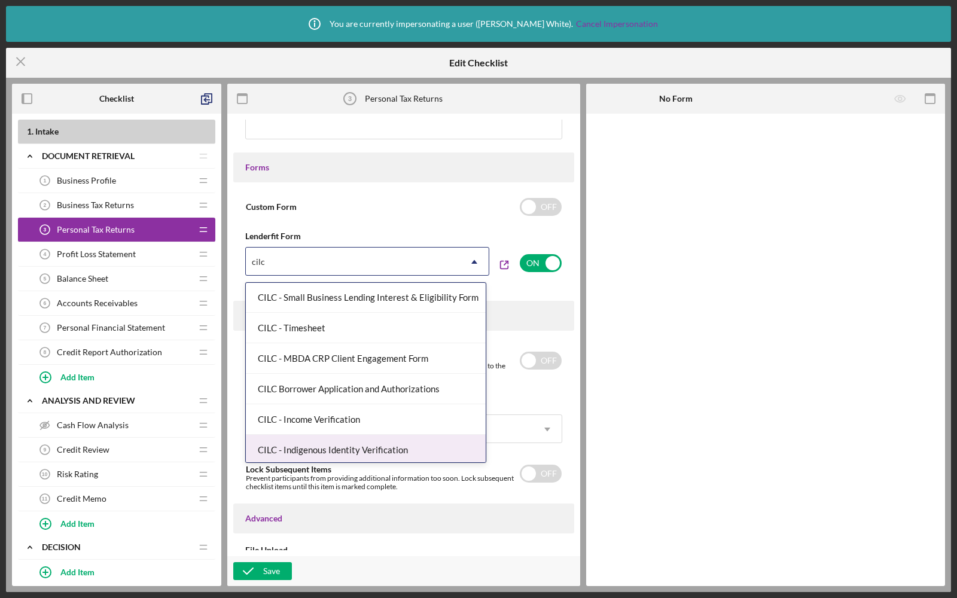
click at [324, 453] on div "CILC - Indigenous Identity Verification" at bounding box center [366, 450] width 240 height 31
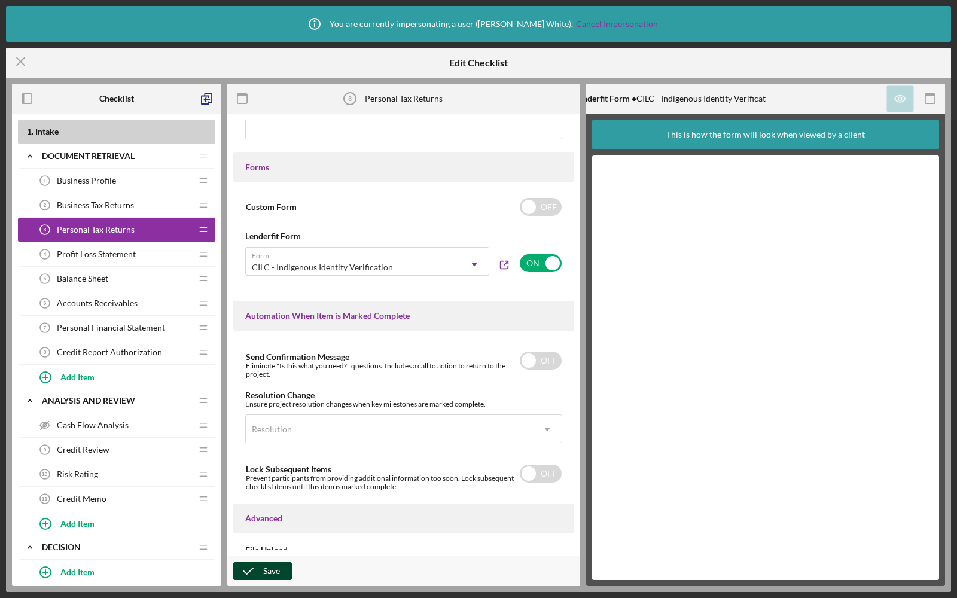
click at [250, 568] on icon "button" at bounding box center [248, 571] width 30 height 30
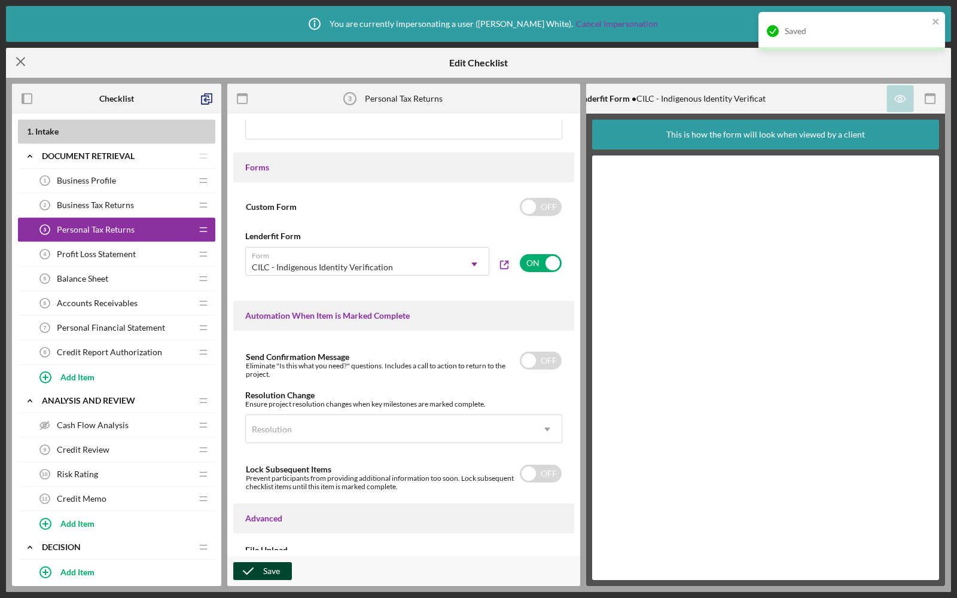
click at [23, 60] on line at bounding box center [21, 62] width 8 height 8
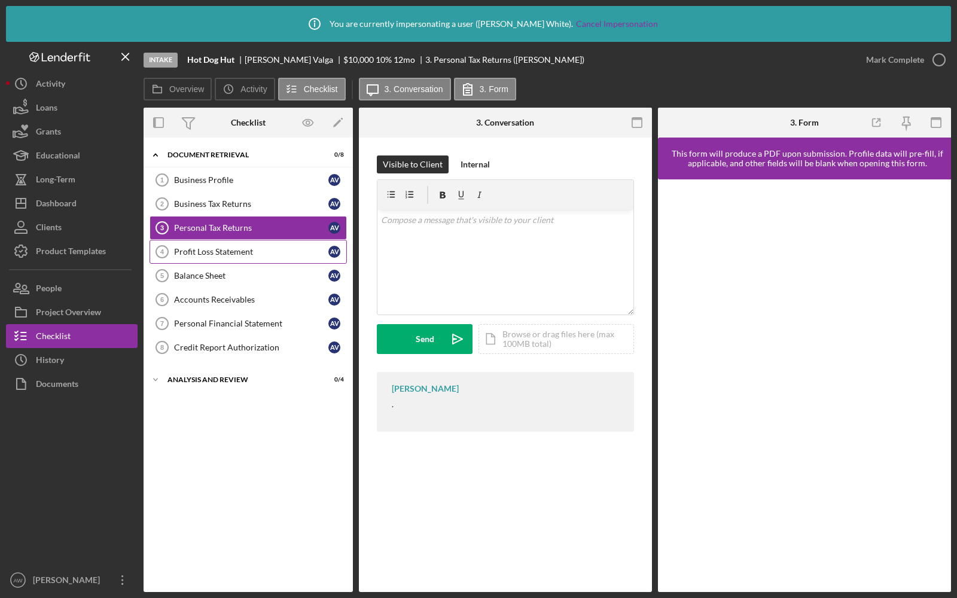
click at [231, 257] on link "Profit Loss Statement 4 Profit Loss Statement A V" at bounding box center [248, 252] width 197 height 24
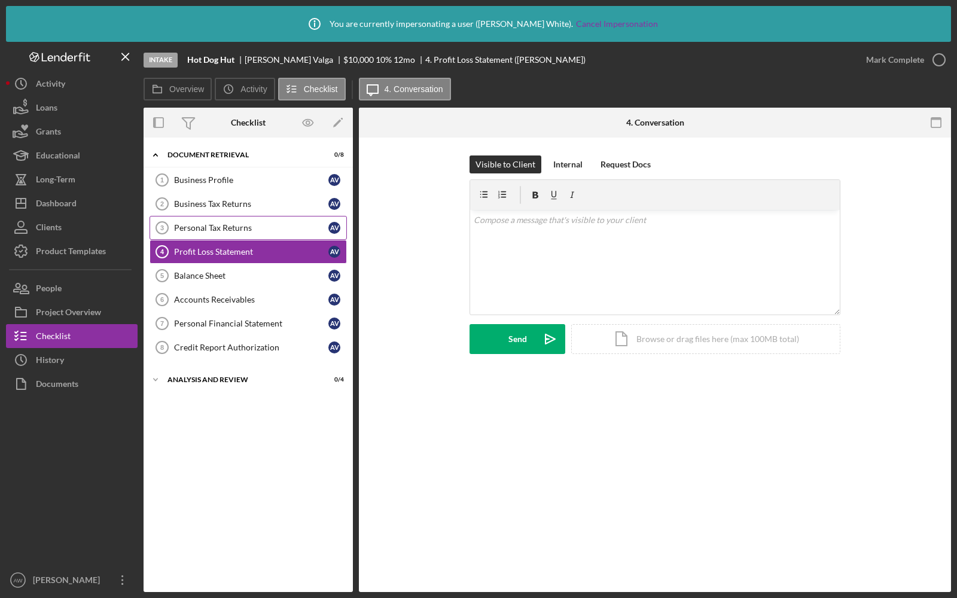
click at [230, 228] on div "Personal Tax Returns" at bounding box center [251, 228] width 154 height 10
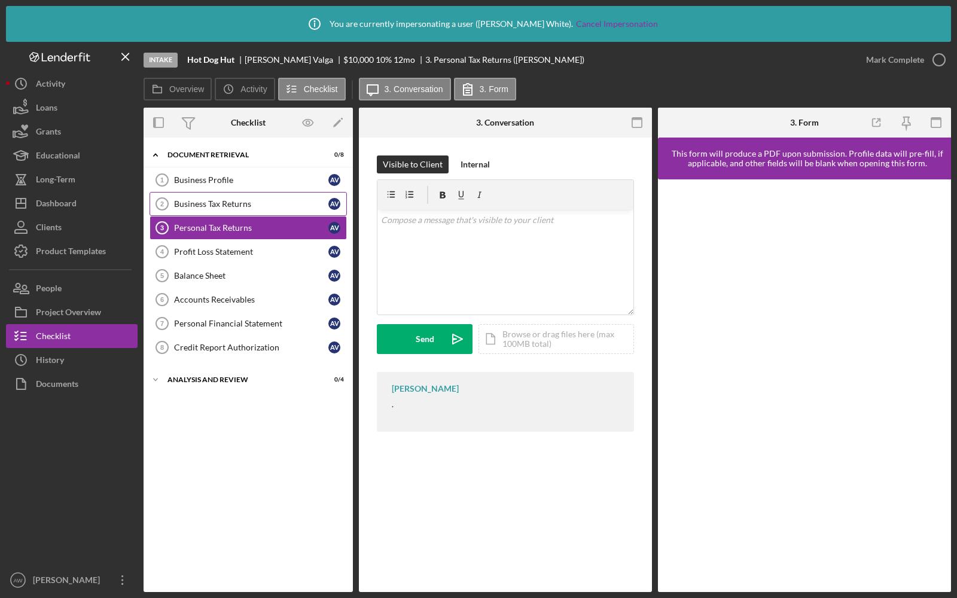
click at [230, 205] on div "Business Tax Returns" at bounding box center [251, 204] width 154 height 10
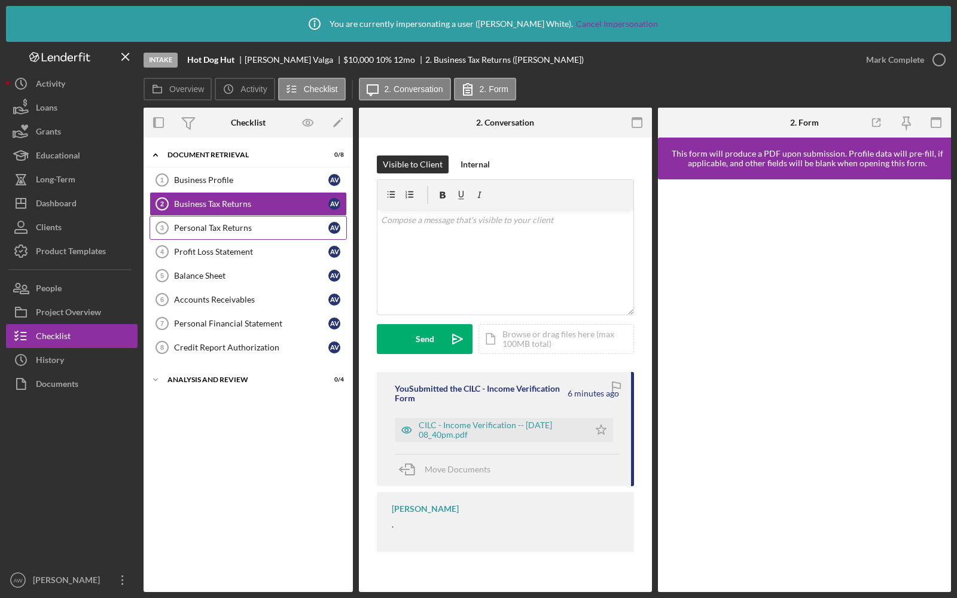
click at [227, 230] on div "Personal Tax Returns" at bounding box center [251, 228] width 154 height 10
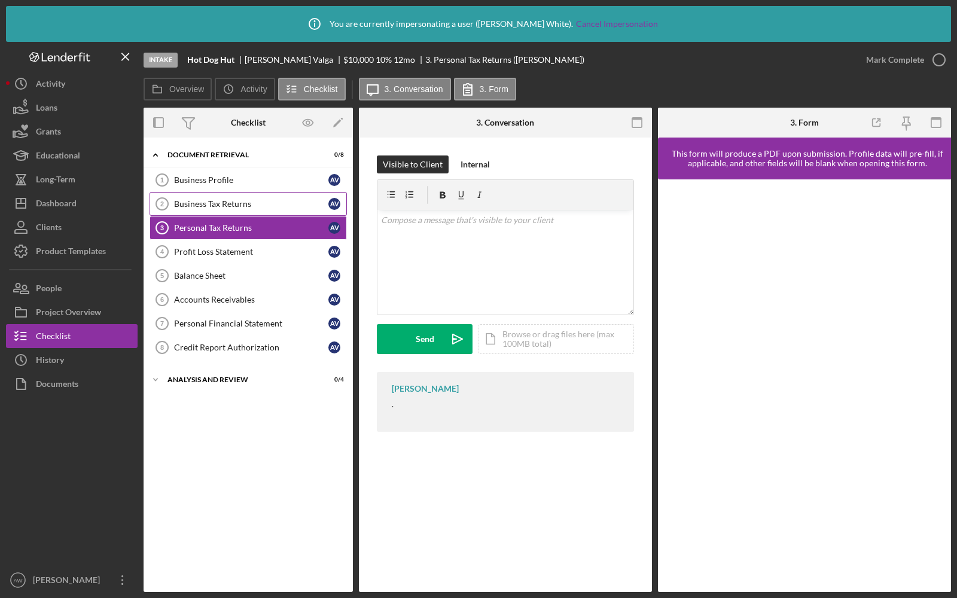
click at [231, 205] on div "Business Tax Returns" at bounding box center [251, 204] width 154 height 10
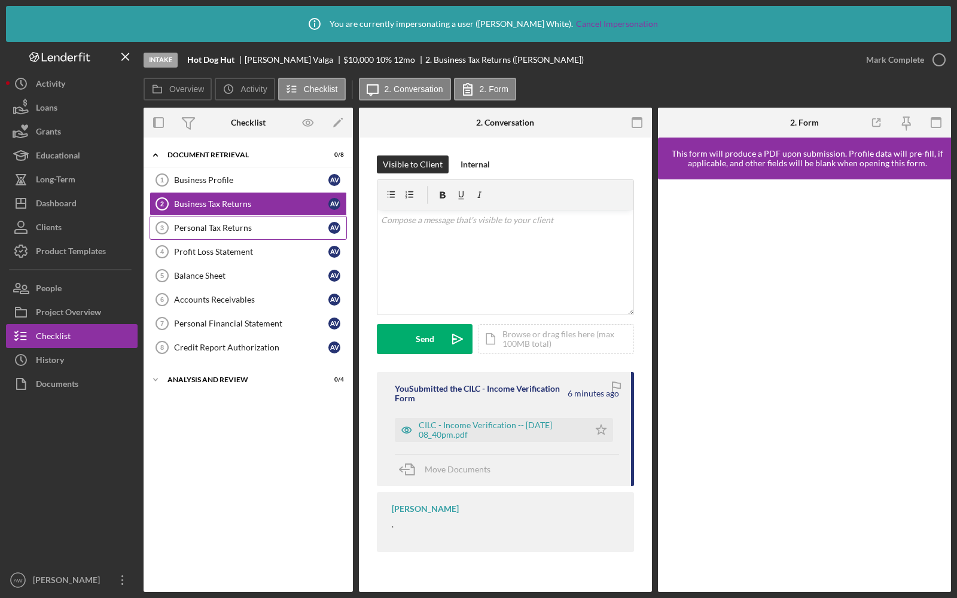
click at [231, 230] on div "Personal Tax Returns" at bounding box center [251, 228] width 154 height 10
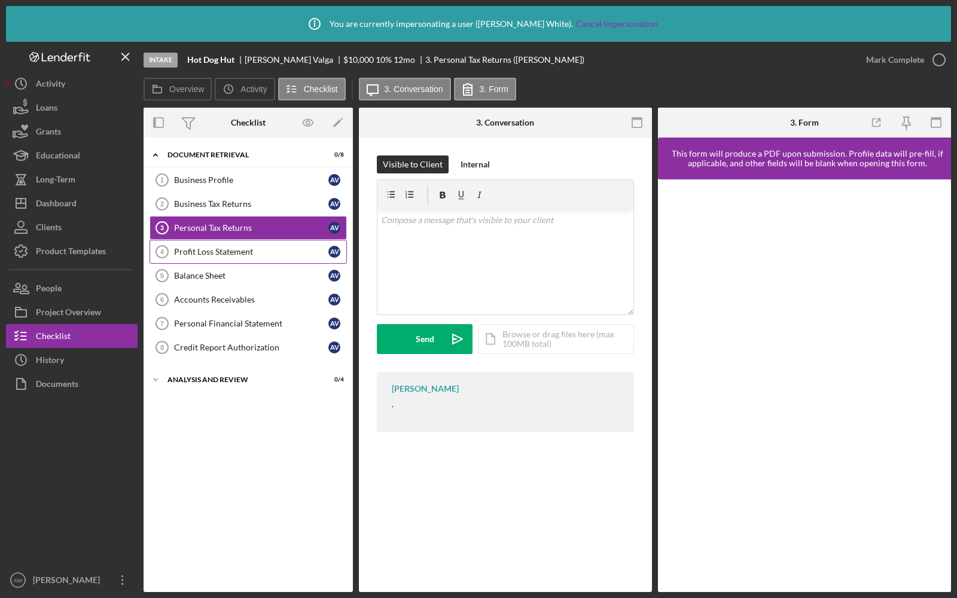
click at [226, 258] on link "Profit Loss Statement 4 Profit Loss Statement A V" at bounding box center [248, 252] width 197 height 24
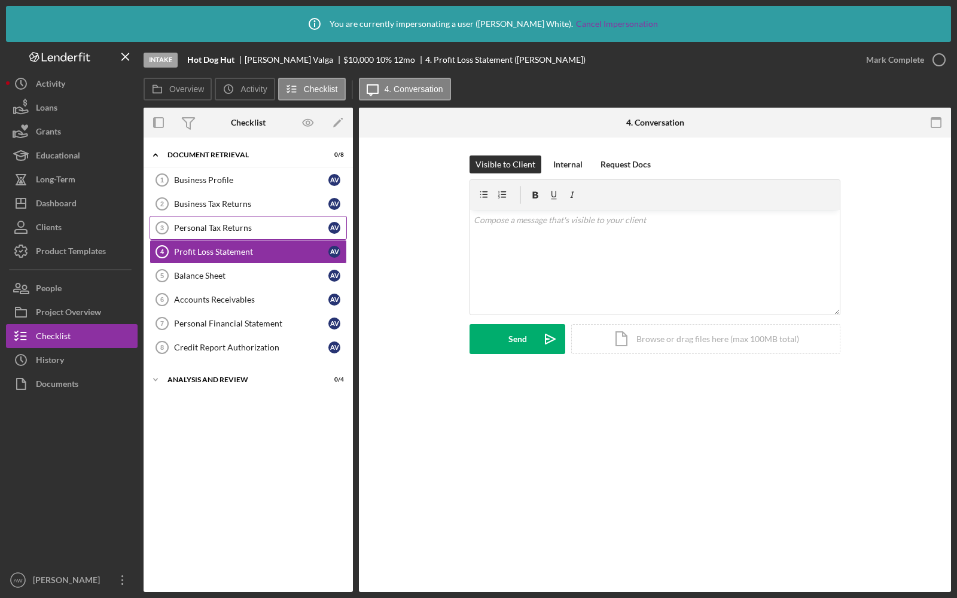
click at [227, 230] on div "Personal Tax Returns" at bounding box center [251, 228] width 154 height 10
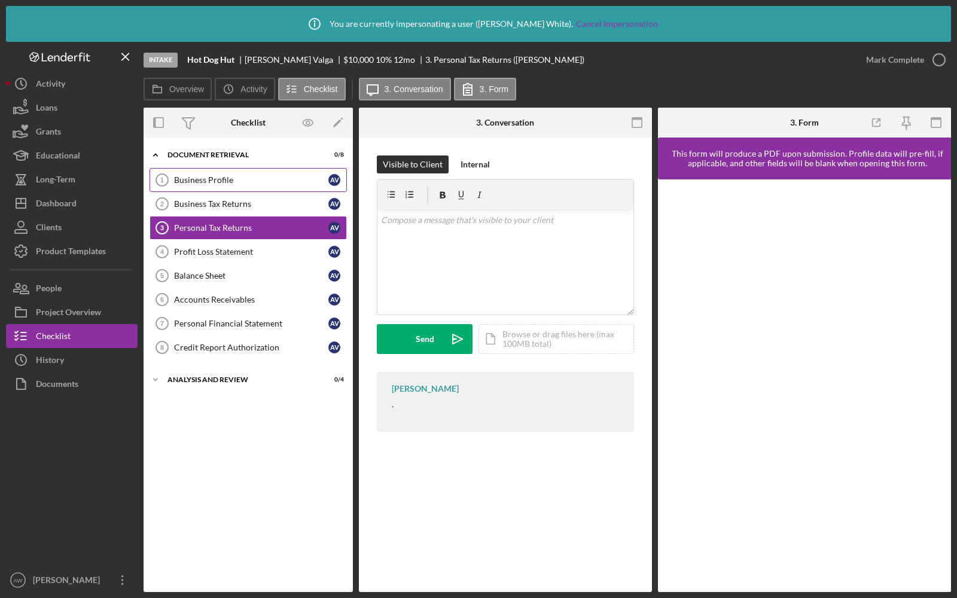
click at [220, 187] on link "Business Profile 1 Business Profile A V" at bounding box center [248, 180] width 197 height 24
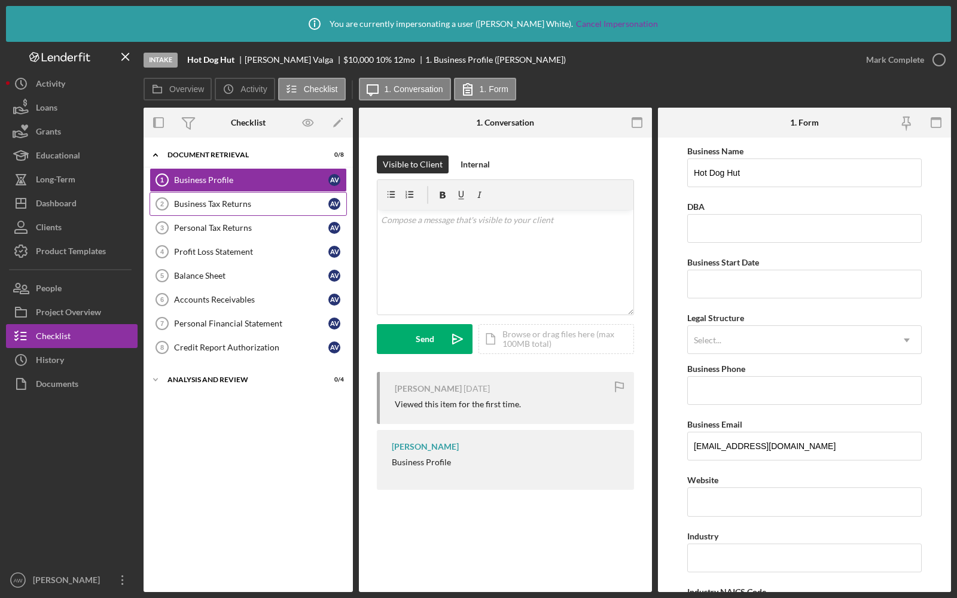
click at [222, 202] on div "Business Tax Returns" at bounding box center [251, 204] width 154 height 10
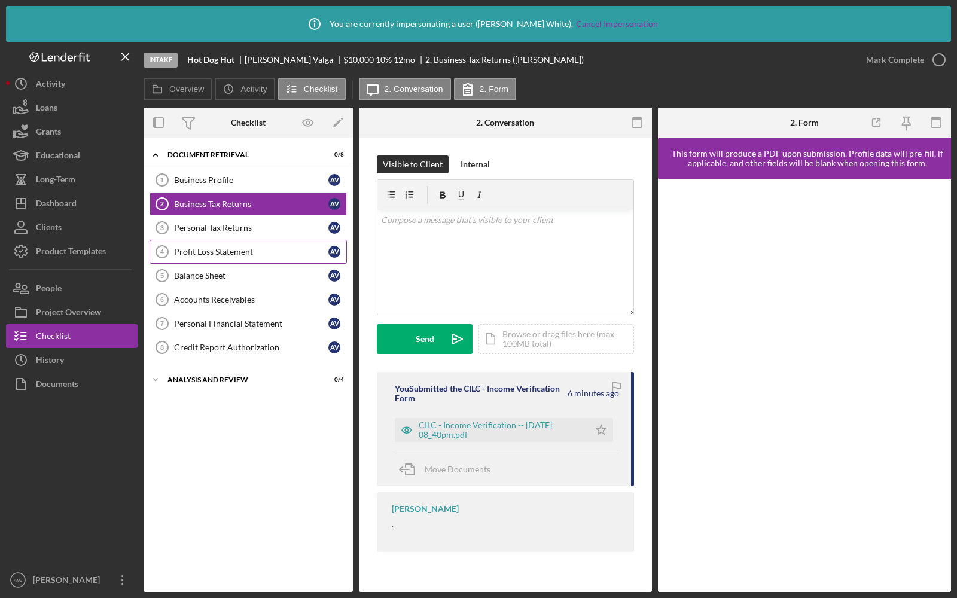
click at [222, 240] on link "Profit Loss Statement 4 Profit Loss Statement A V" at bounding box center [248, 252] width 197 height 24
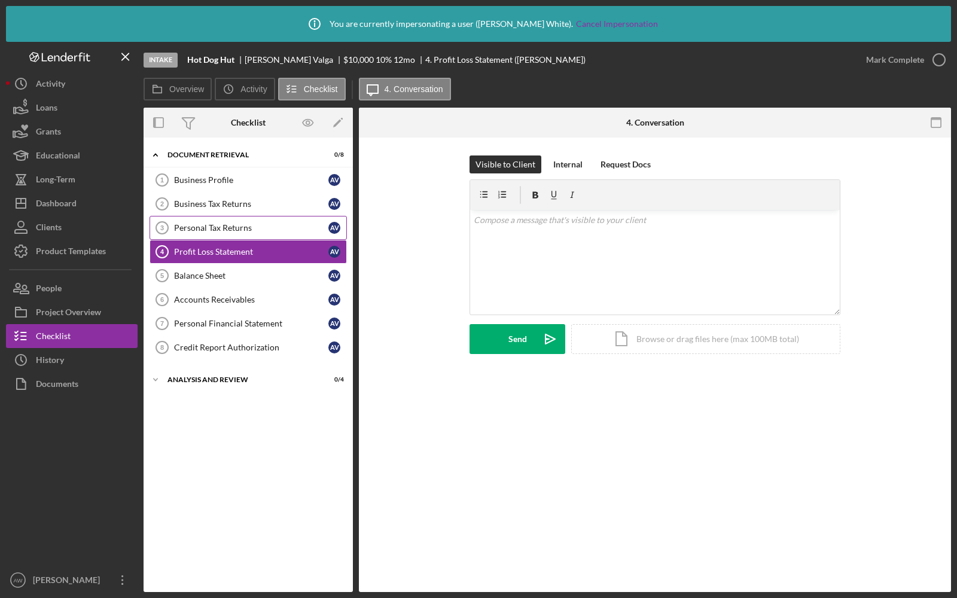
click at [222, 230] on div "Personal Tax Returns" at bounding box center [251, 228] width 154 height 10
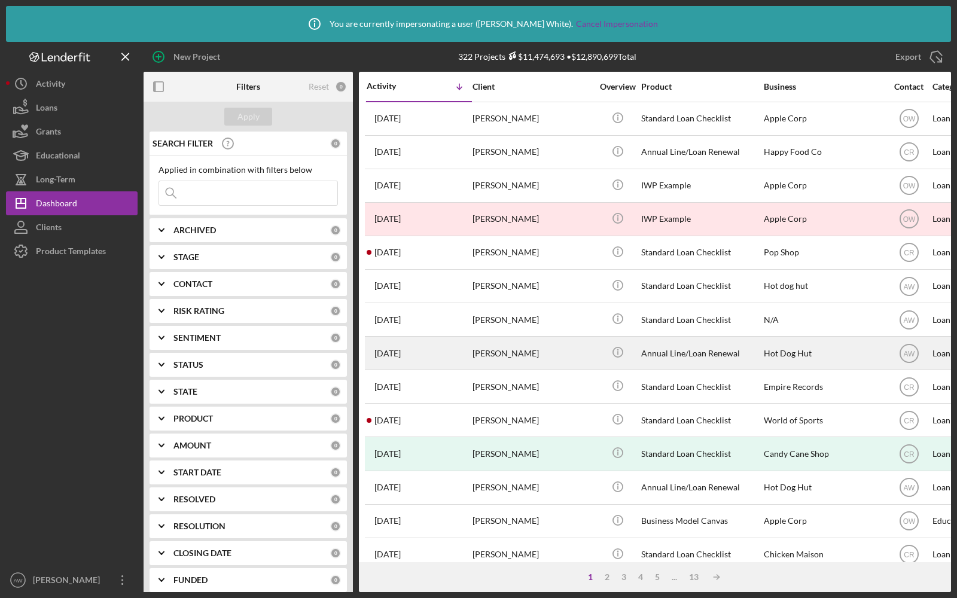
click at [530, 348] on div "[PERSON_NAME]" at bounding box center [532, 353] width 120 height 32
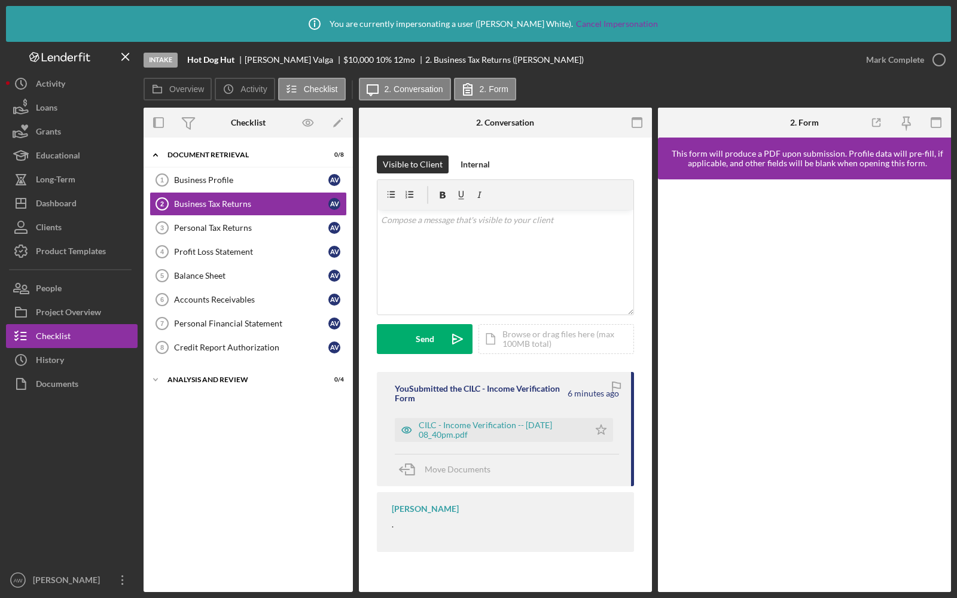
click at [260, 225] on div "Personal Tax Returns" at bounding box center [251, 228] width 154 height 10
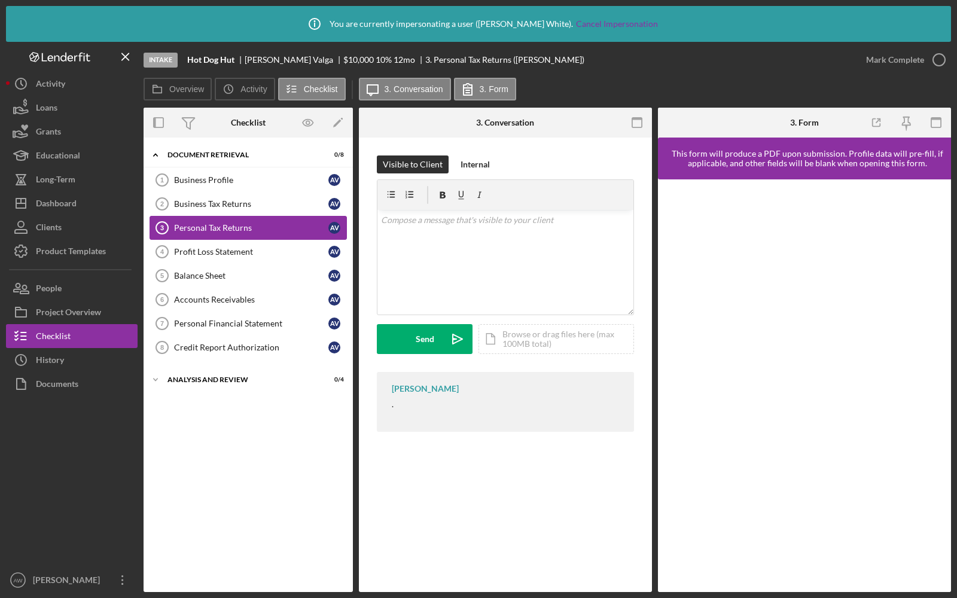
click at [236, 230] on div "Personal Tax Returns" at bounding box center [251, 228] width 154 height 10
click at [228, 252] on div "Profit Loss Statement" at bounding box center [251, 252] width 154 height 10
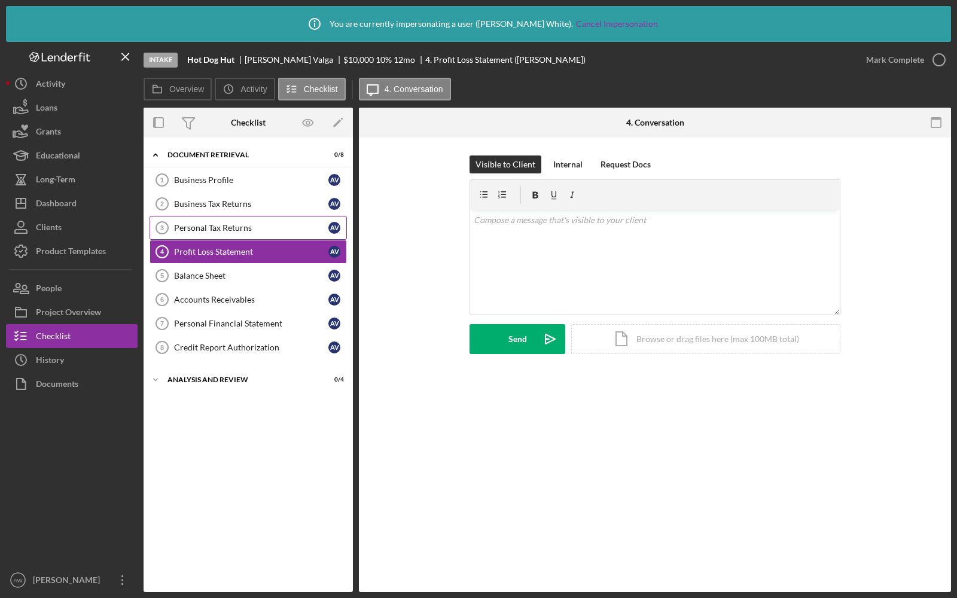
click at [230, 232] on link "Personal Tax Returns 3 Personal Tax Returns A V" at bounding box center [248, 228] width 197 height 24
